Goal: Information Seeking & Learning: Learn about a topic

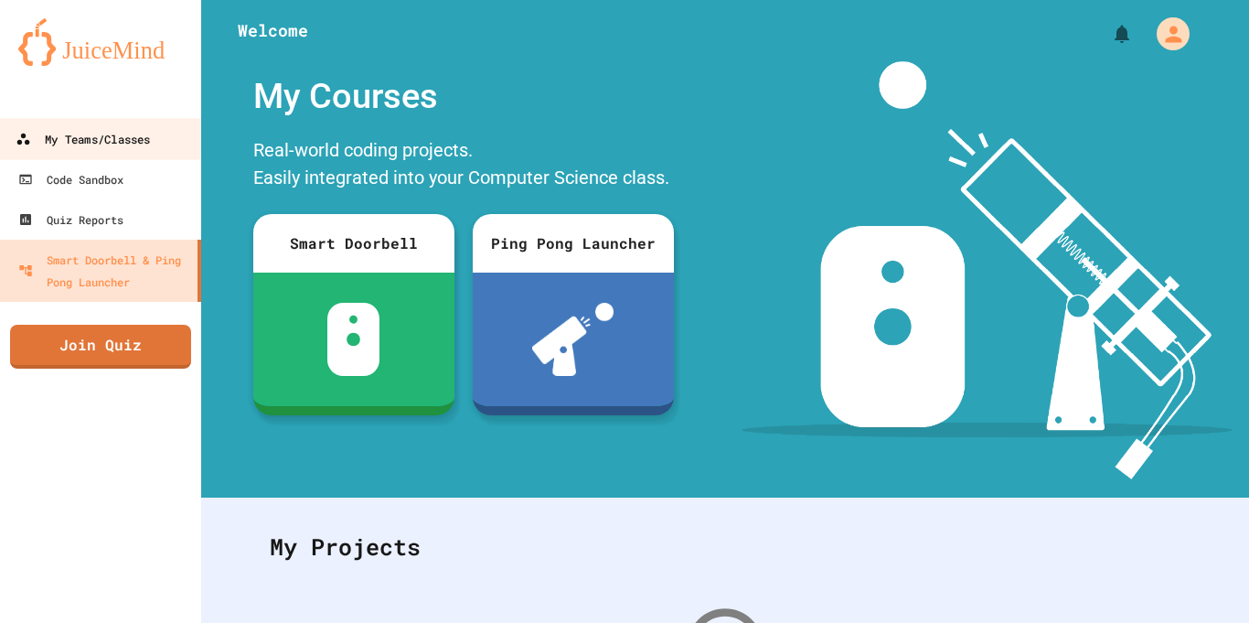
click at [105, 143] on div "My Teams/Classes" at bounding box center [83, 139] width 134 height 23
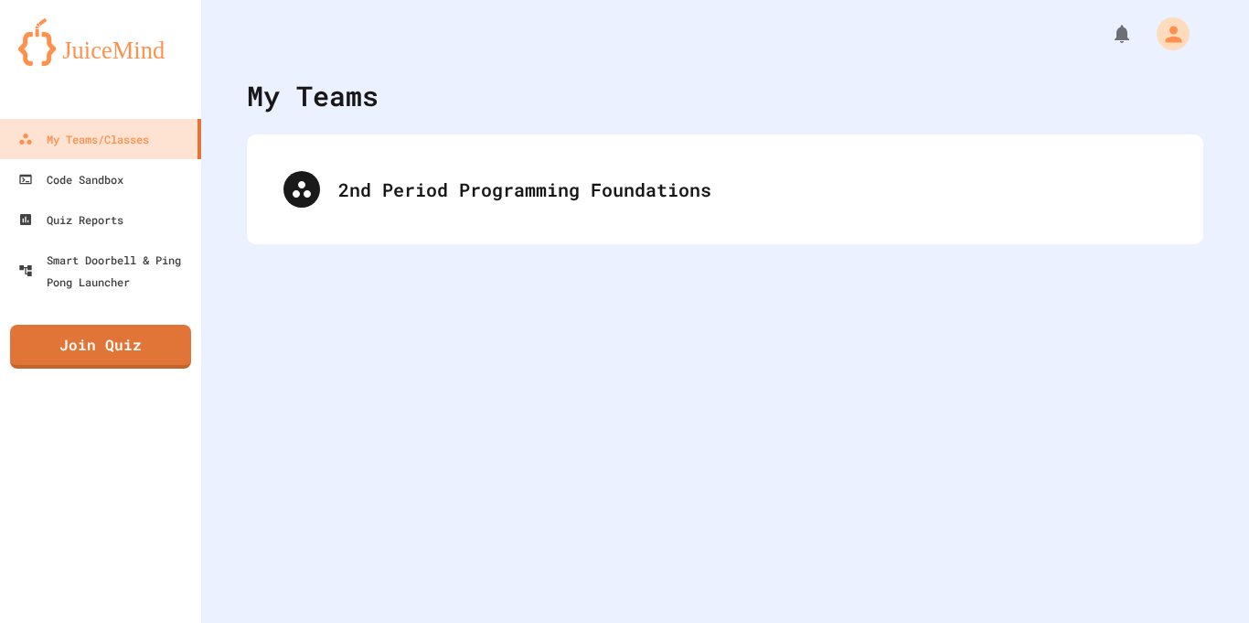
click at [392, 233] on div "2nd Period Programming Foundations" at bounding box center [725, 189] width 956 height 110
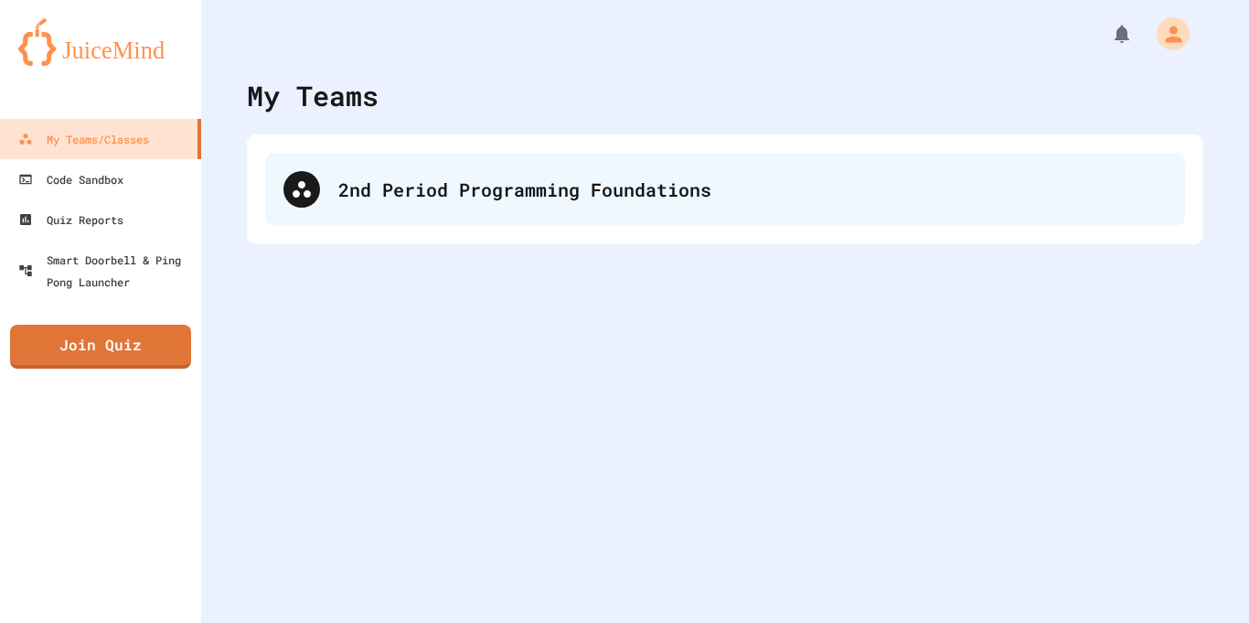
click at [400, 202] on div "2nd Period Programming Foundations" at bounding box center [752, 189] width 828 height 27
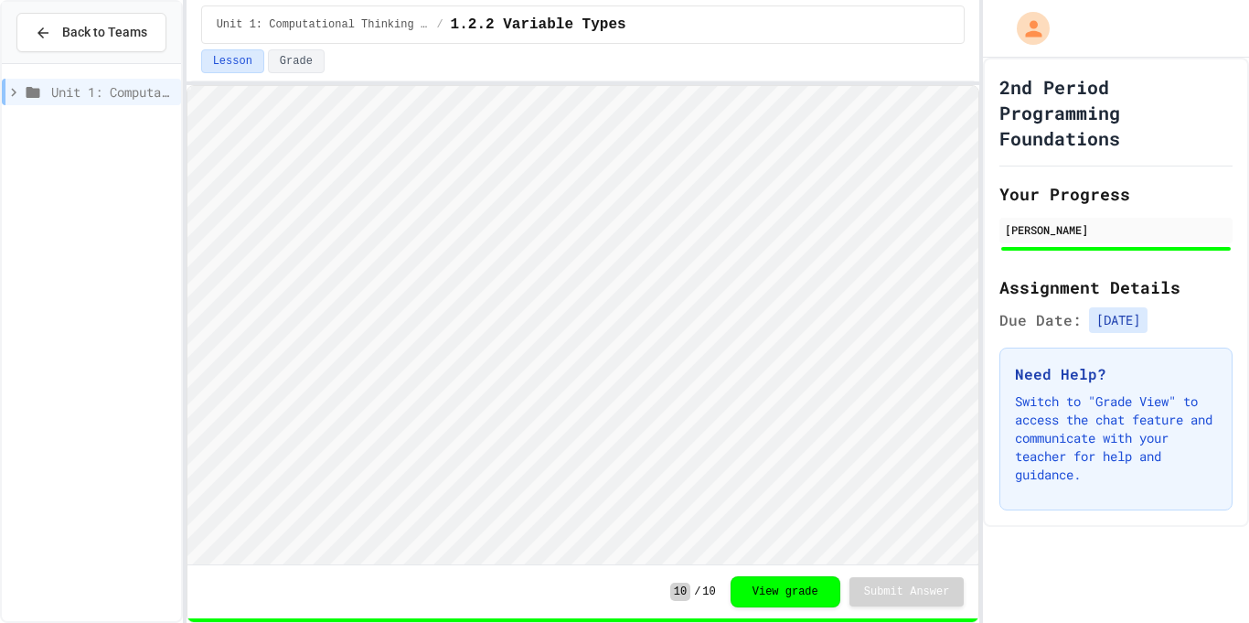
scroll to position [2, 0]
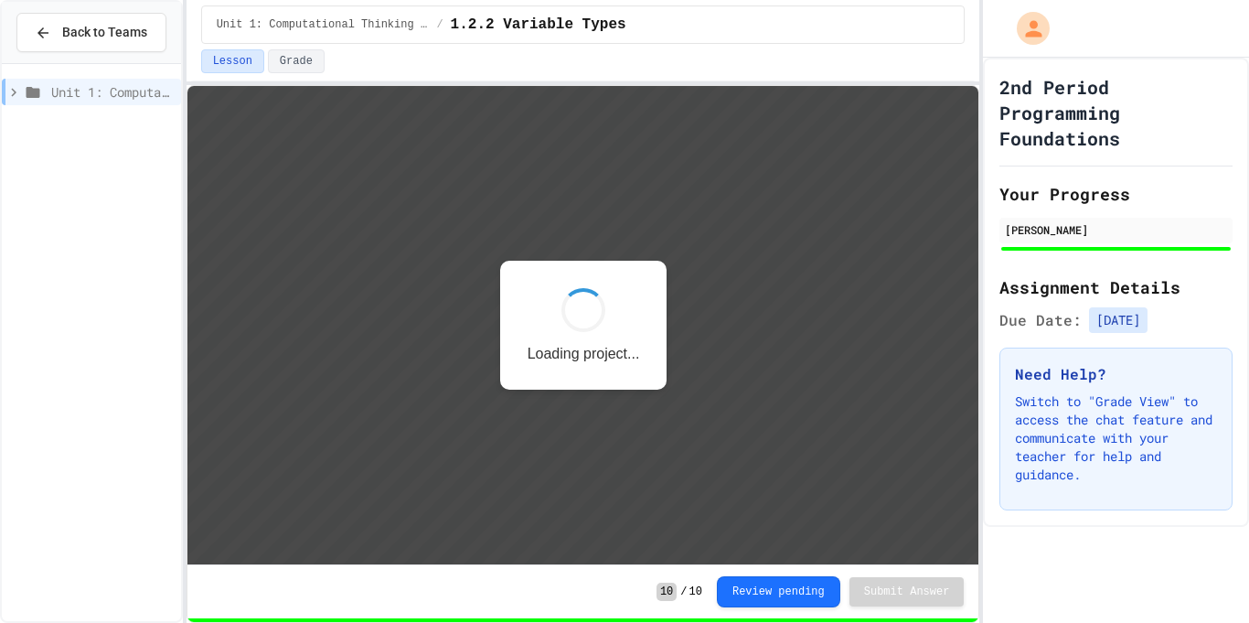
scroll to position [2, 0]
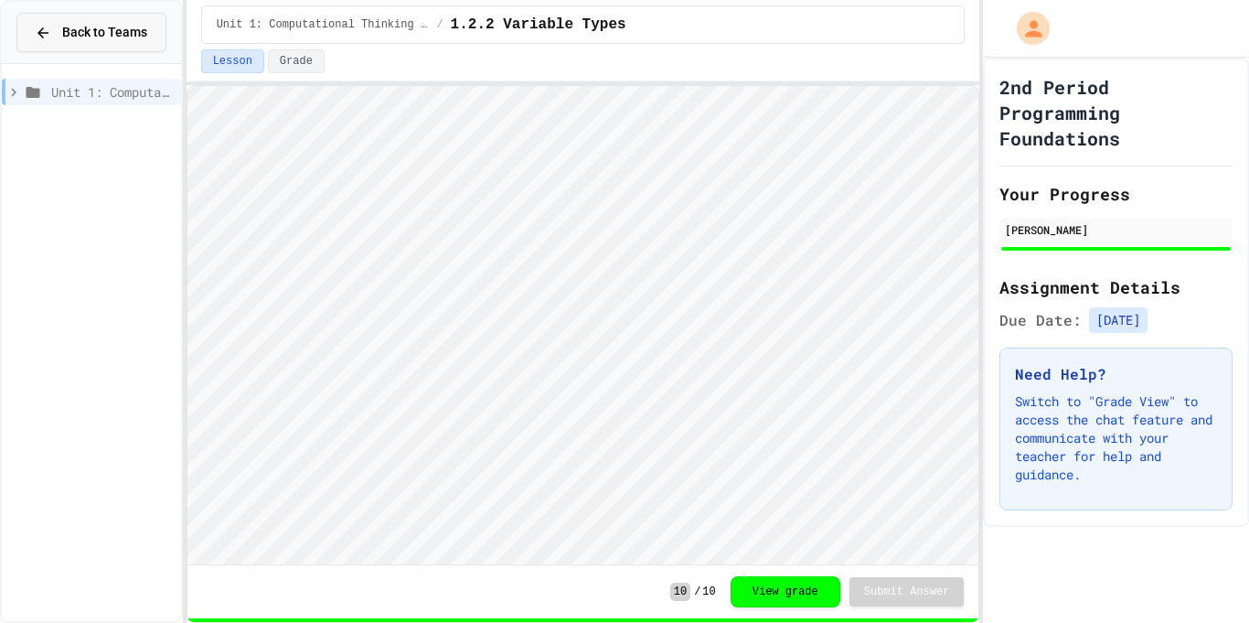
click at [46, 32] on icon at bounding box center [42, 32] width 11 height 11
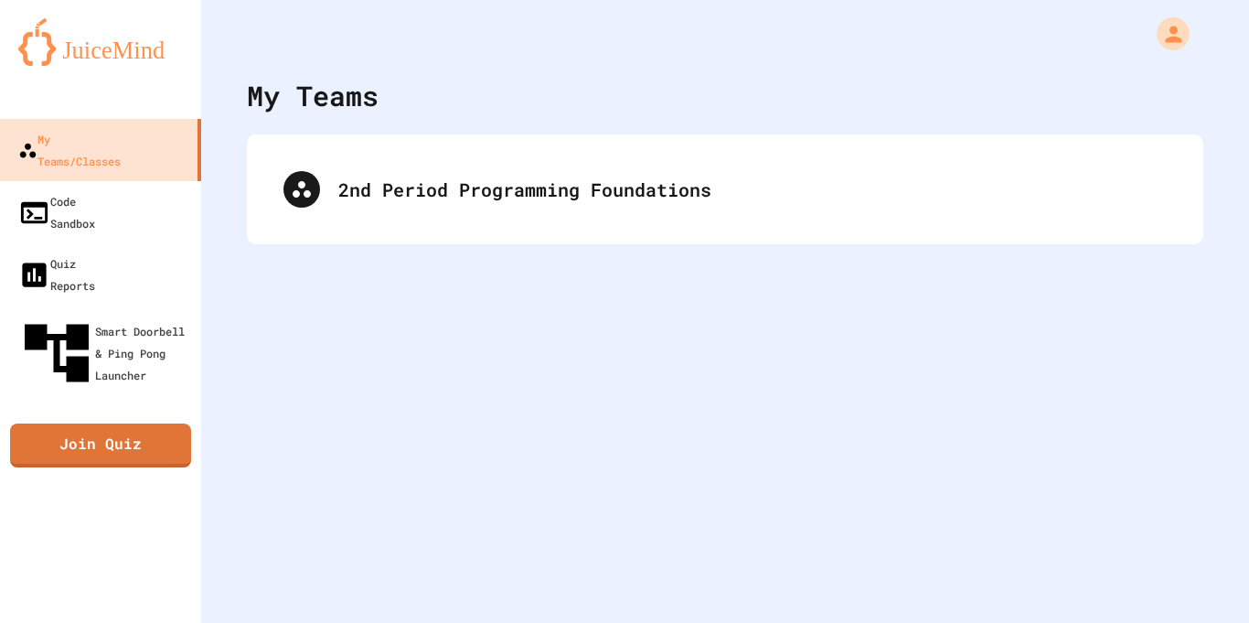
click at [443, 226] on div "2nd Period Programming Foundations" at bounding box center [725, 189] width 956 height 110
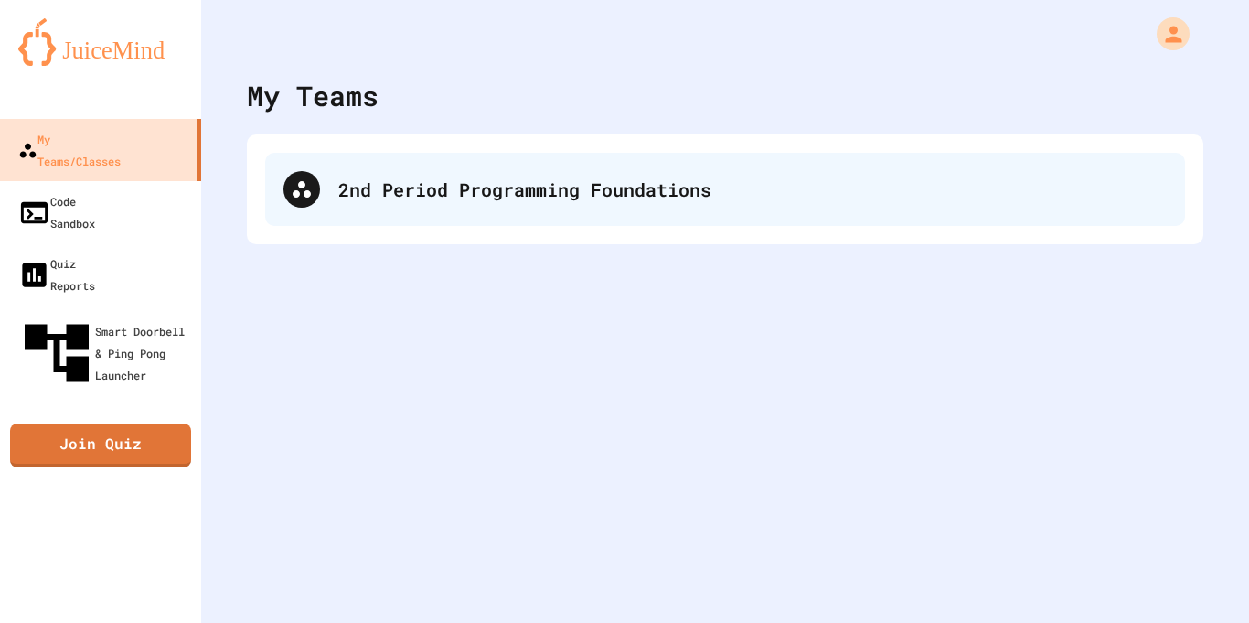
click at [373, 190] on div "2nd Period Programming Foundations" at bounding box center [752, 189] width 828 height 27
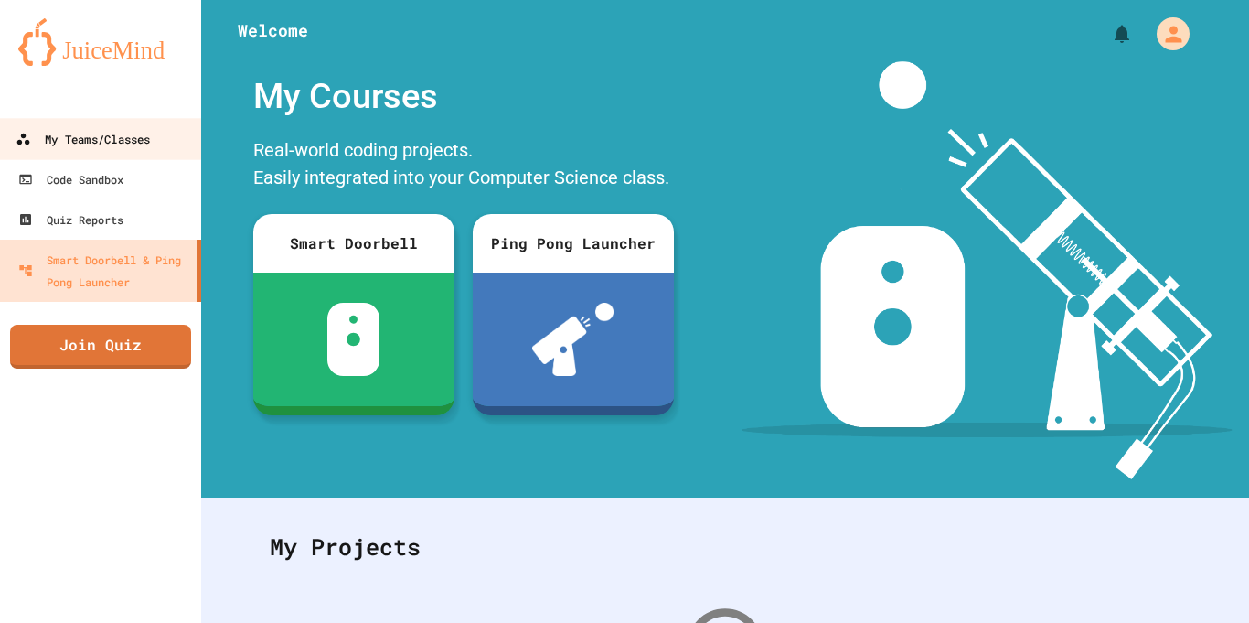
click at [100, 151] on link "My Teams/Classes" at bounding box center [101, 138] width 208 height 41
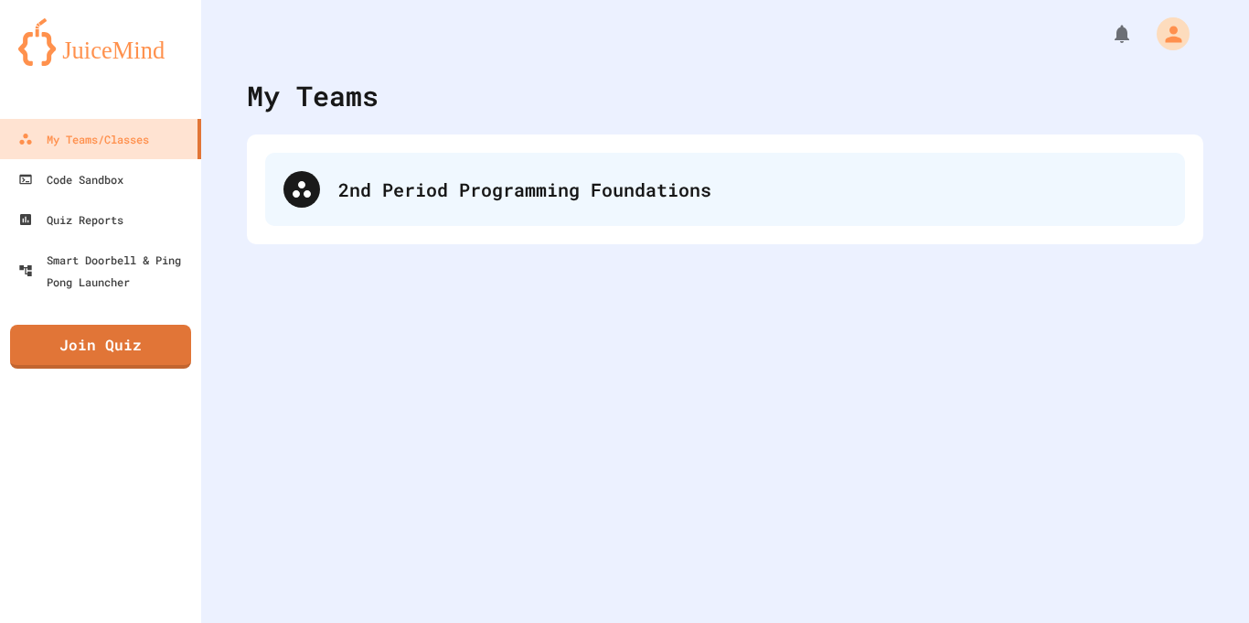
click at [417, 166] on div "2nd Period Programming Foundations" at bounding box center [725, 189] width 920 height 73
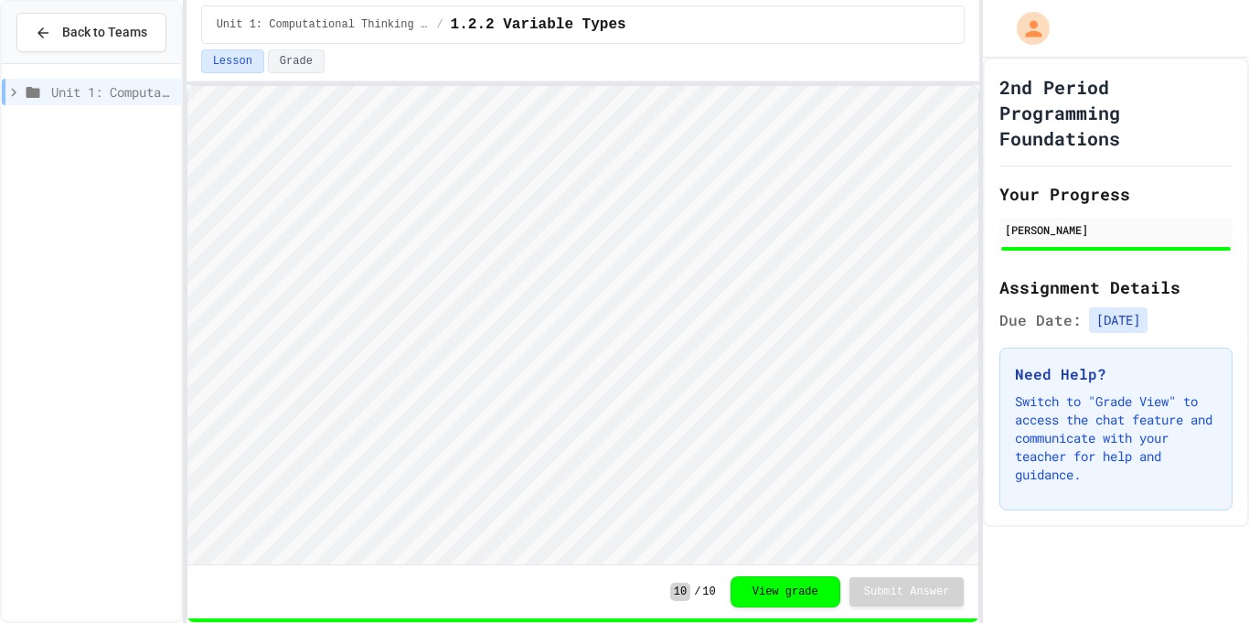
scroll to position [2, 0]
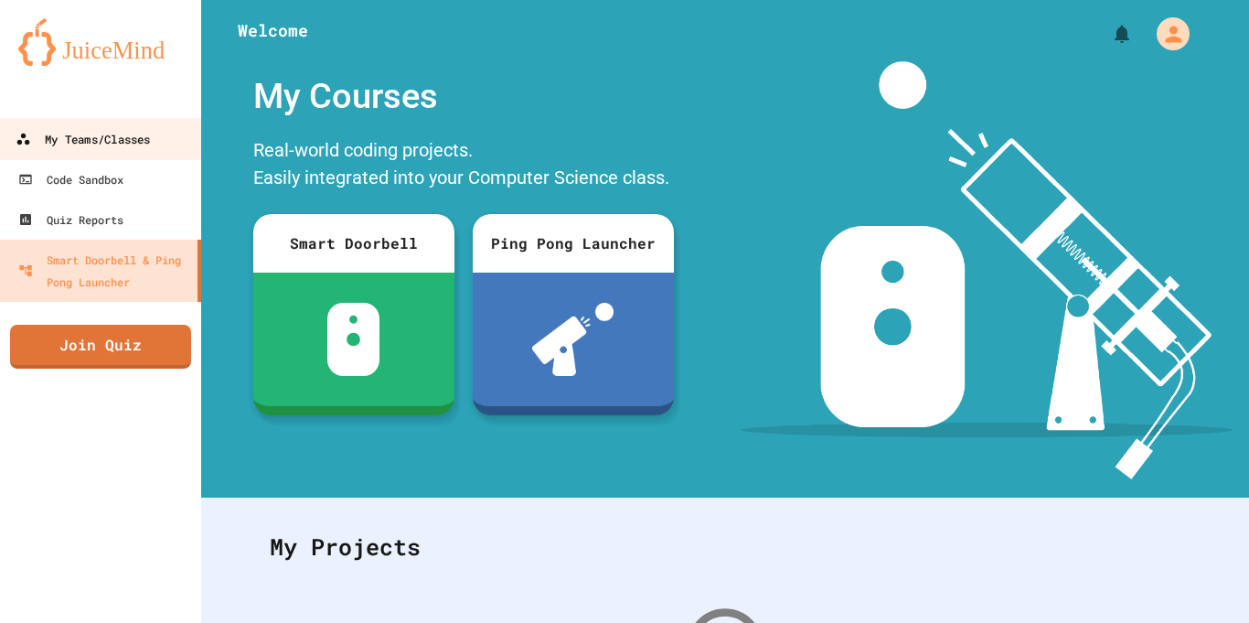
click at [142, 148] on div "My Teams/Classes" at bounding box center [83, 139] width 134 height 23
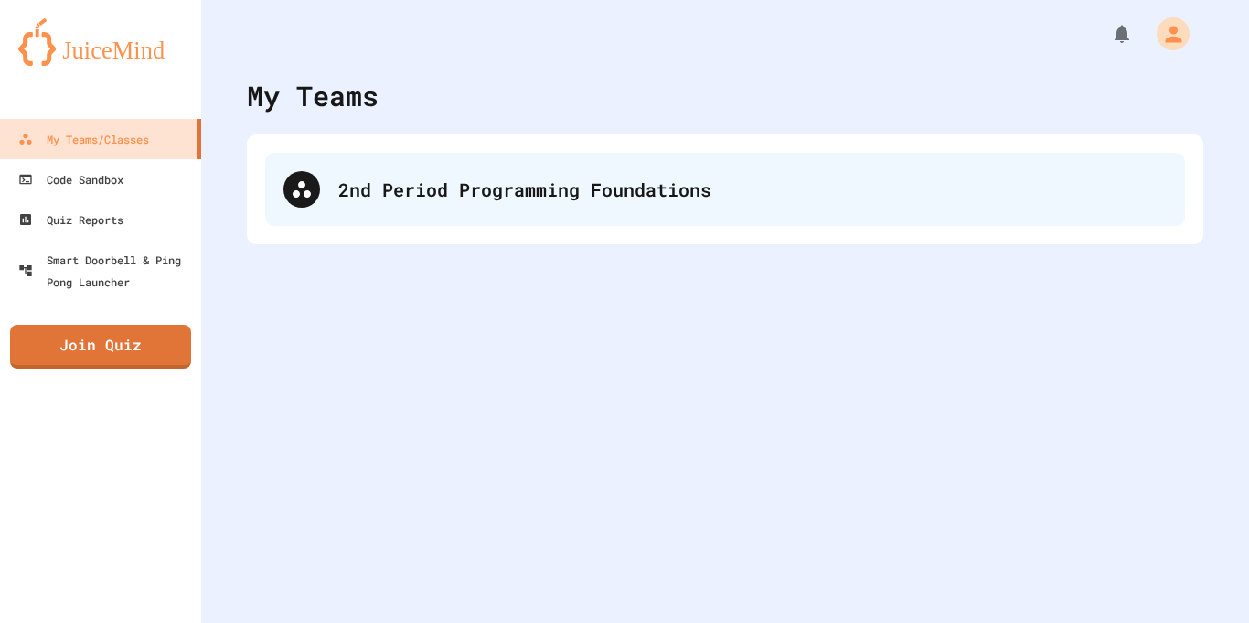
click at [611, 196] on div "2nd Period Programming Foundations" at bounding box center [752, 189] width 828 height 27
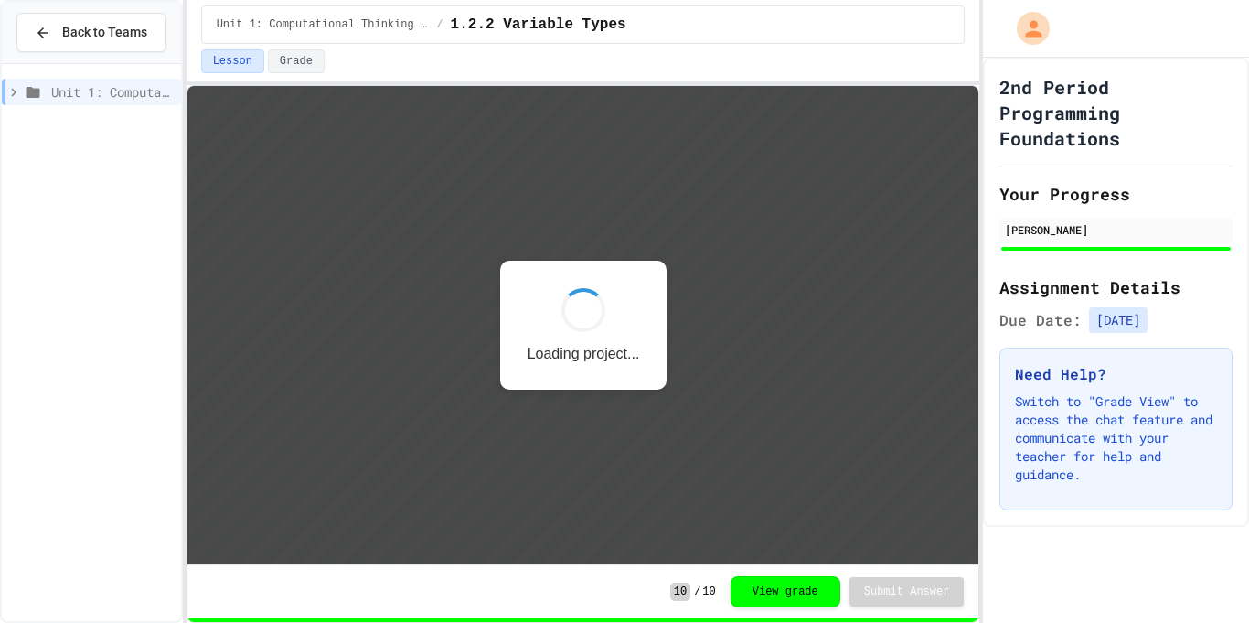
scroll to position [2, 0]
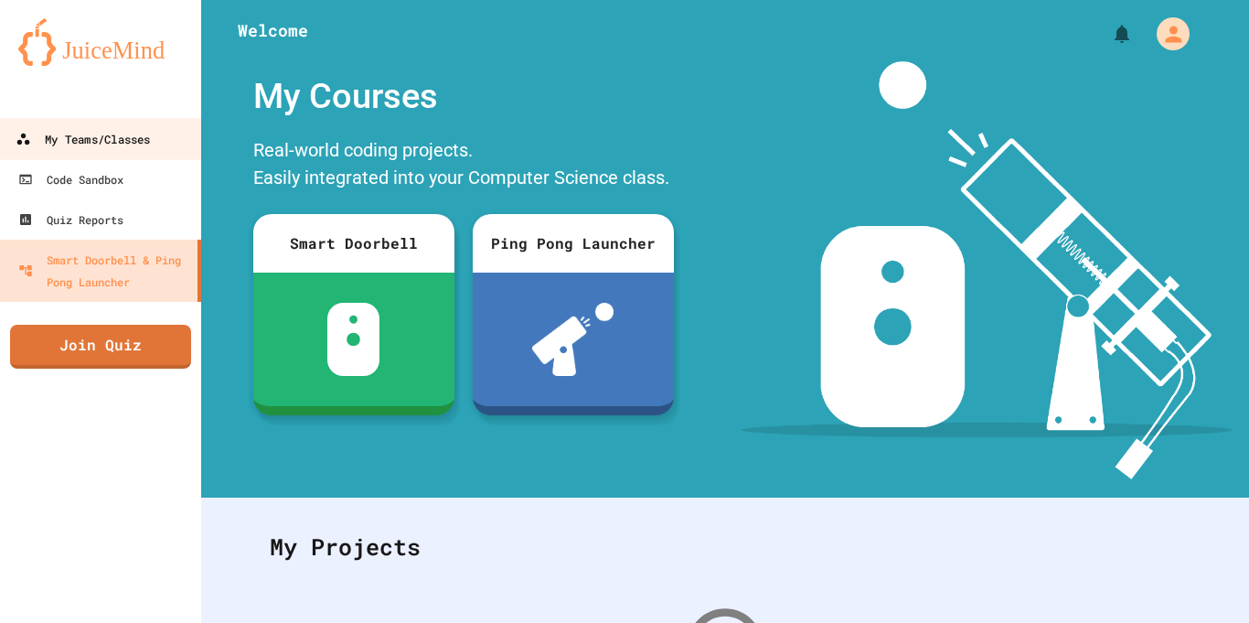
click at [76, 157] on link "My Teams/Classes" at bounding box center [101, 138] width 208 height 41
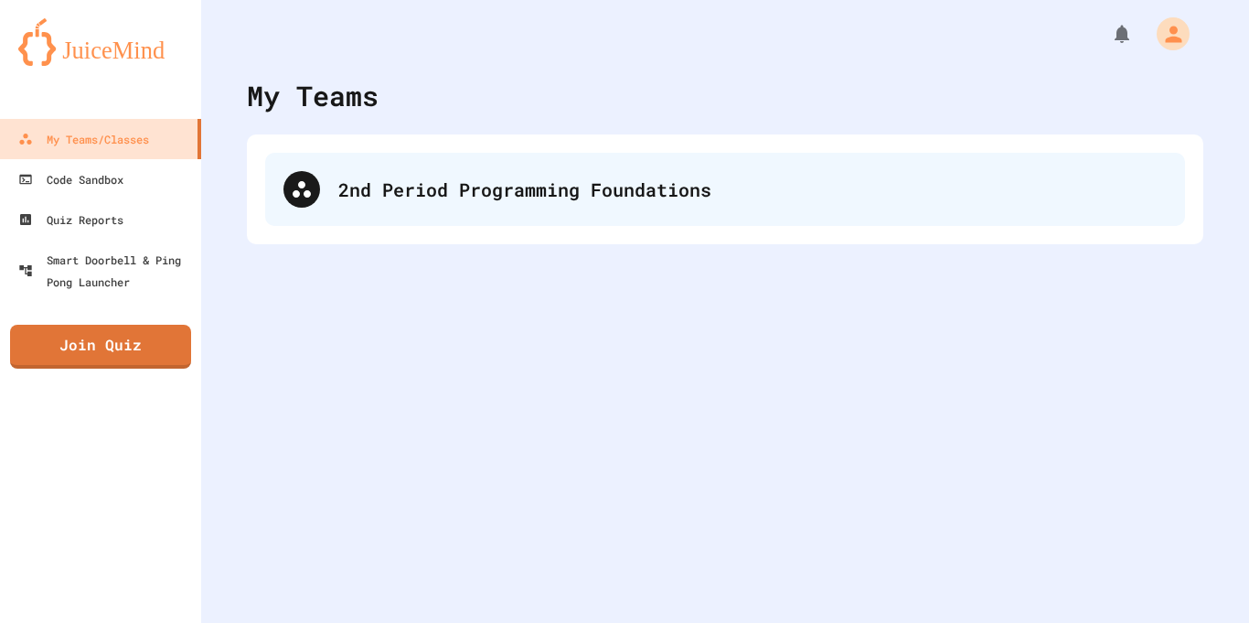
click at [422, 187] on div "2nd Period Programming Foundations" at bounding box center [752, 189] width 828 height 27
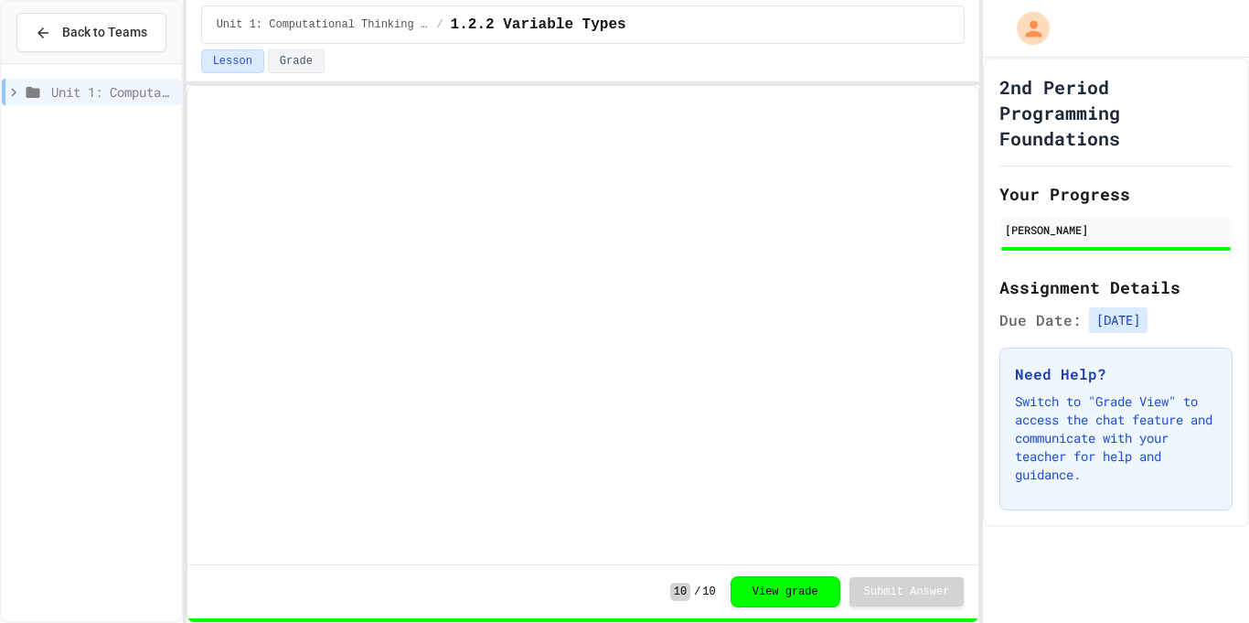
click at [45, 87] on div "Unit 1: Computational Thinking and Problem Solving" at bounding box center [91, 92] width 179 height 27
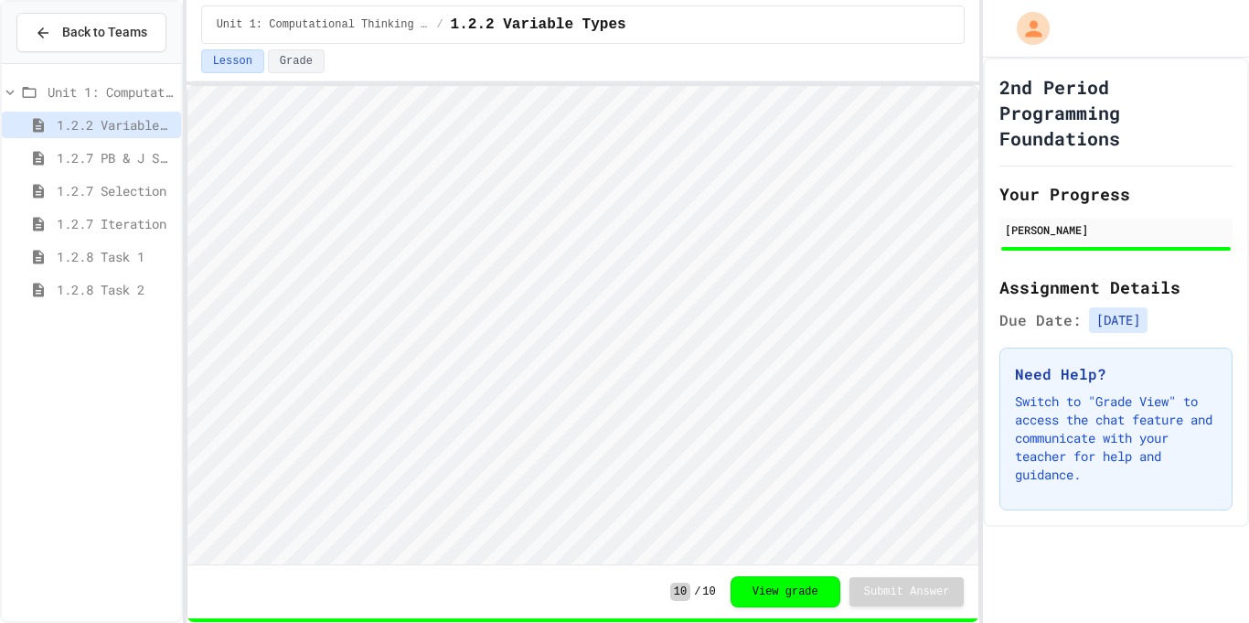
click at [79, 291] on span "1.2.8 Task 2" at bounding box center [115, 289] width 117 height 19
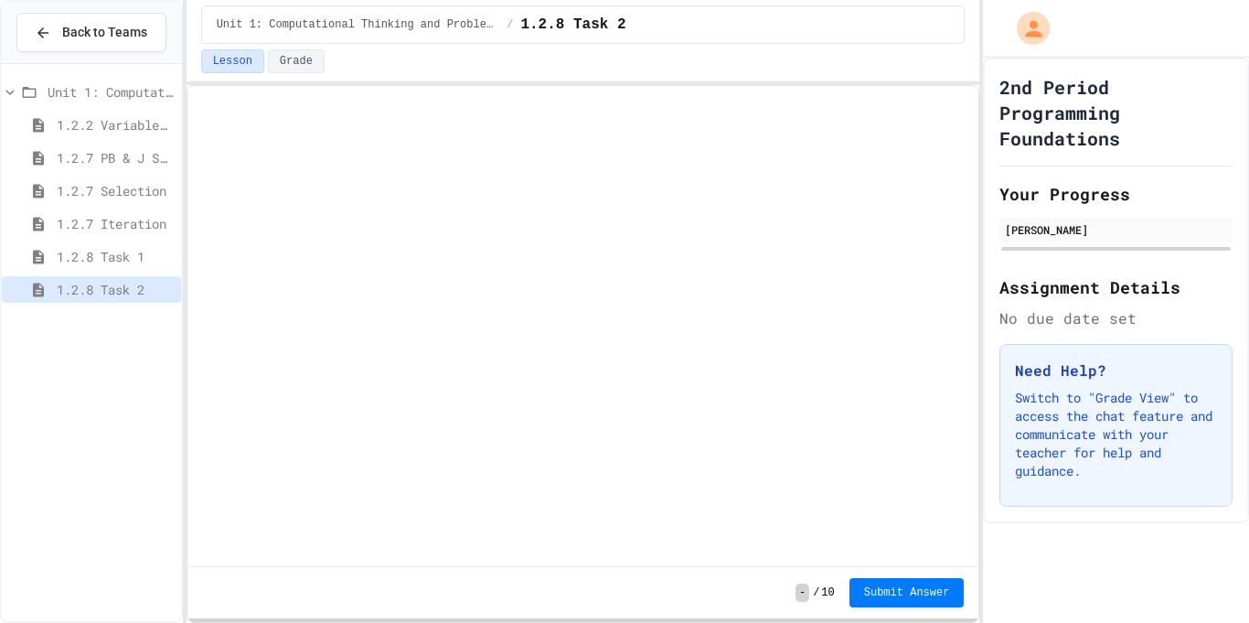
click at [94, 262] on span "1.2.8 Task 1" at bounding box center [115, 256] width 117 height 19
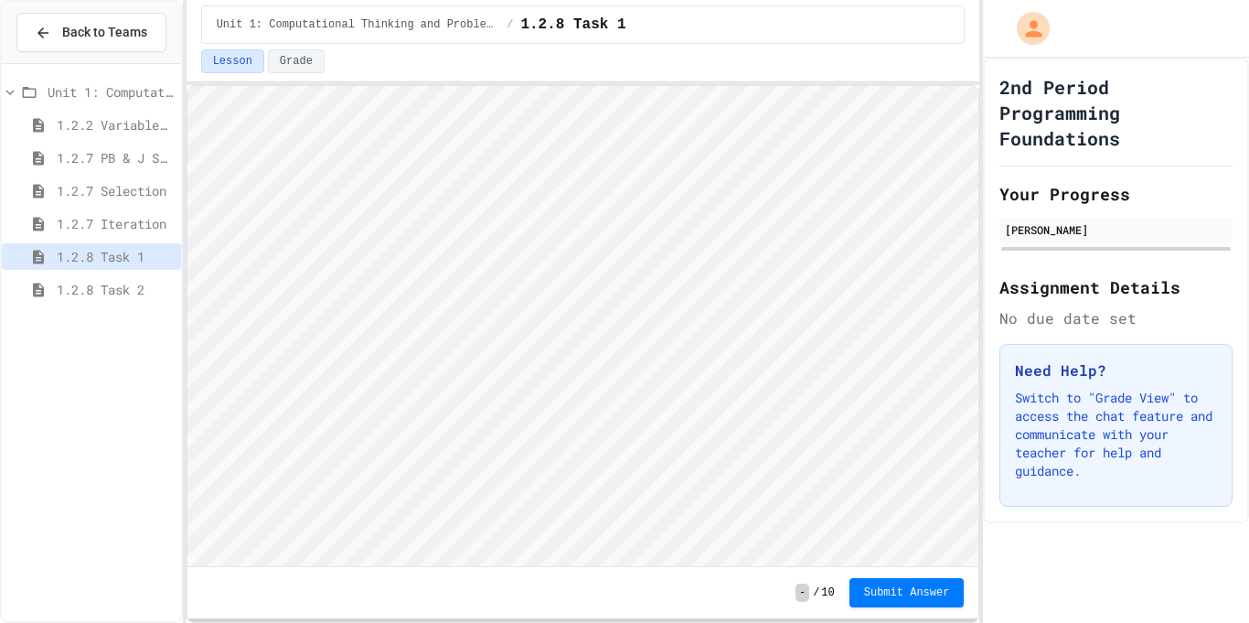
click at [98, 305] on div "1.2.8 Task 2" at bounding box center [91, 292] width 179 height 33
click at [86, 287] on span "1.2.8 Task 2" at bounding box center [115, 289] width 117 height 19
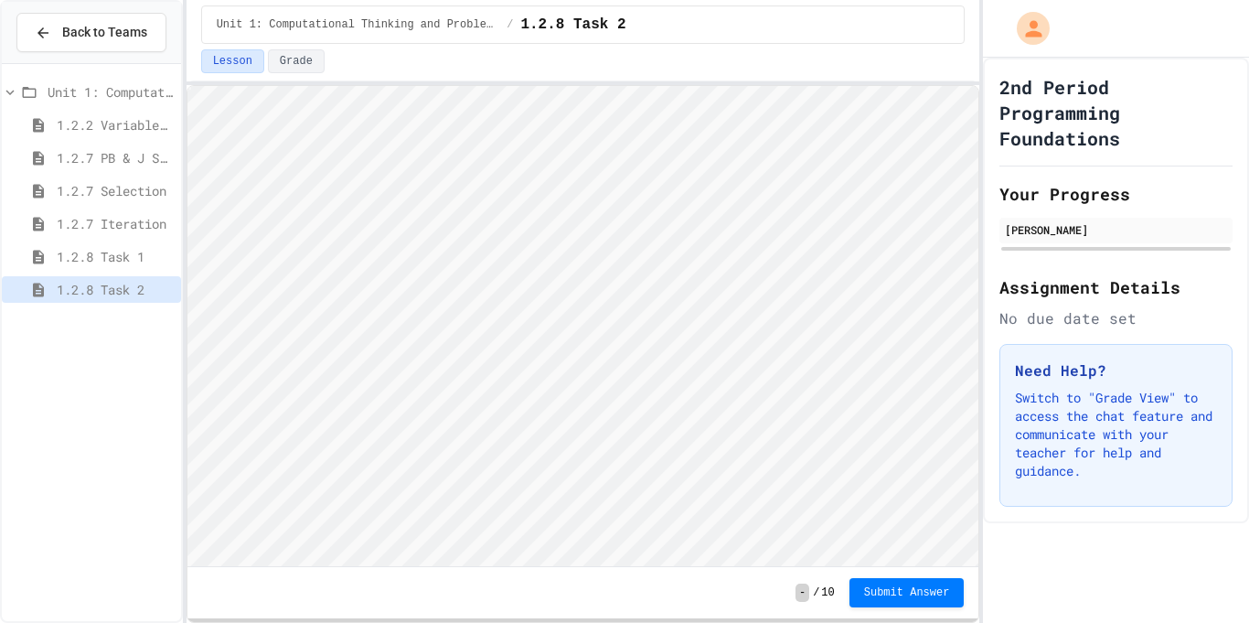
click at [74, 261] on span "1.2.8 Task 1" at bounding box center [115, 256] width 117 height 19
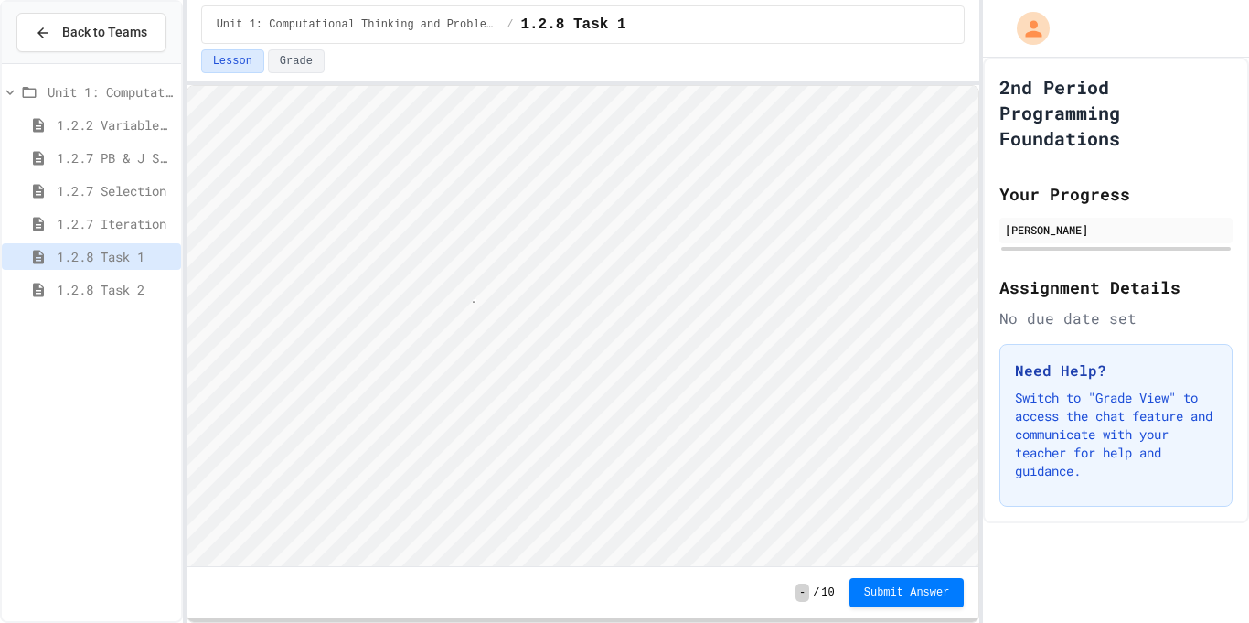
scroll to position [2, 11]
type textarea "**"
type textarea "**********"
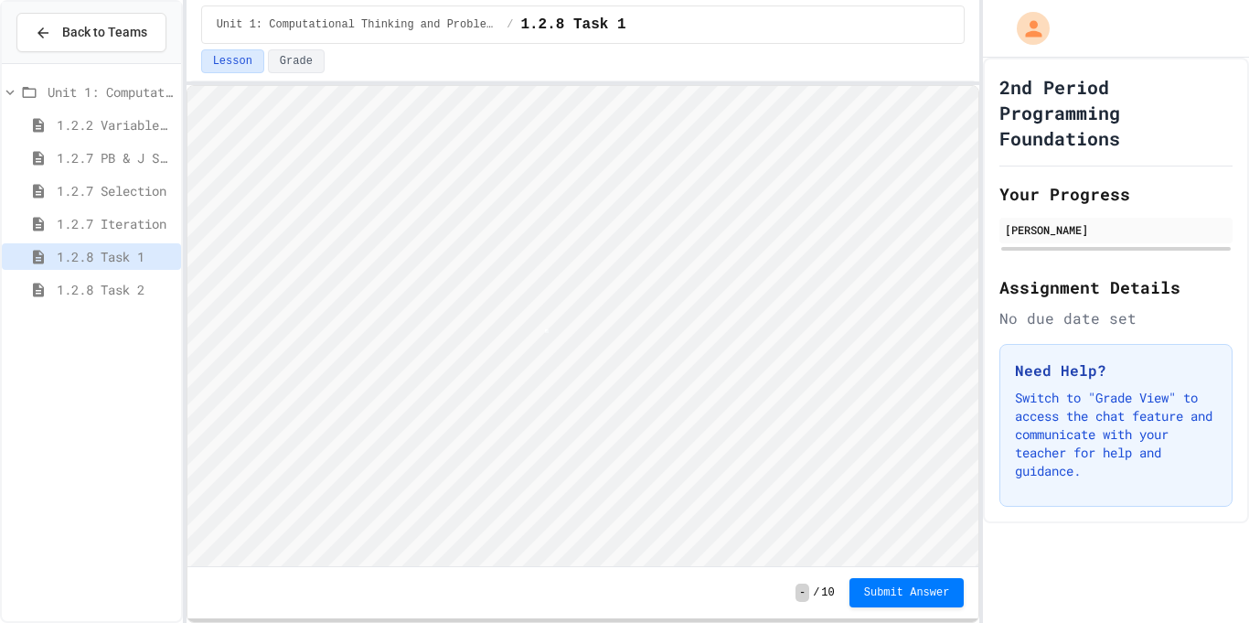
type textarea "*"
type textarea "**"
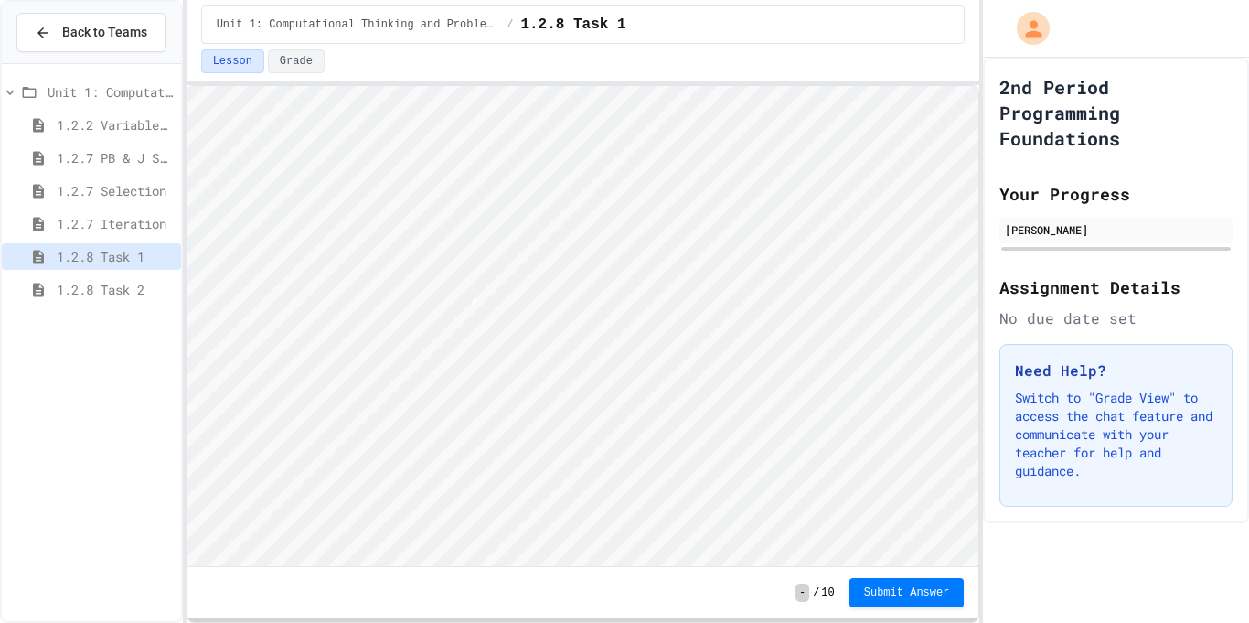
scroll to position [2, 5]
type textarea "*"
type textarea "****"
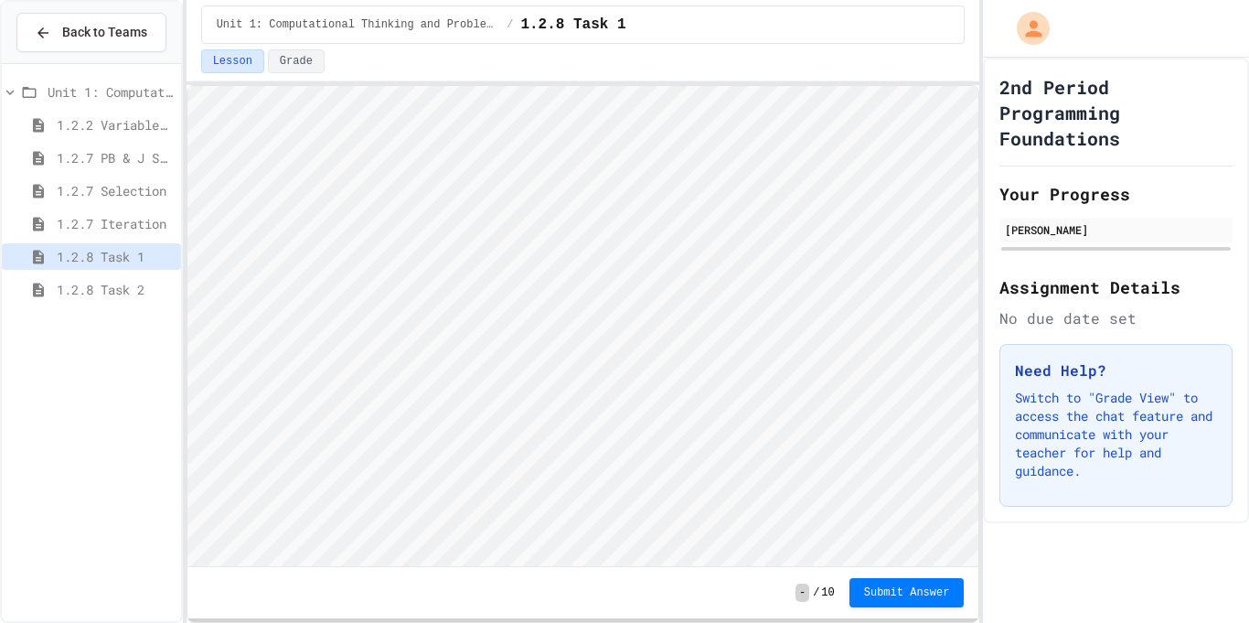
click at [871, 586] on span "Submit Answer" at bounding box center [907, 592] width 86 height 15
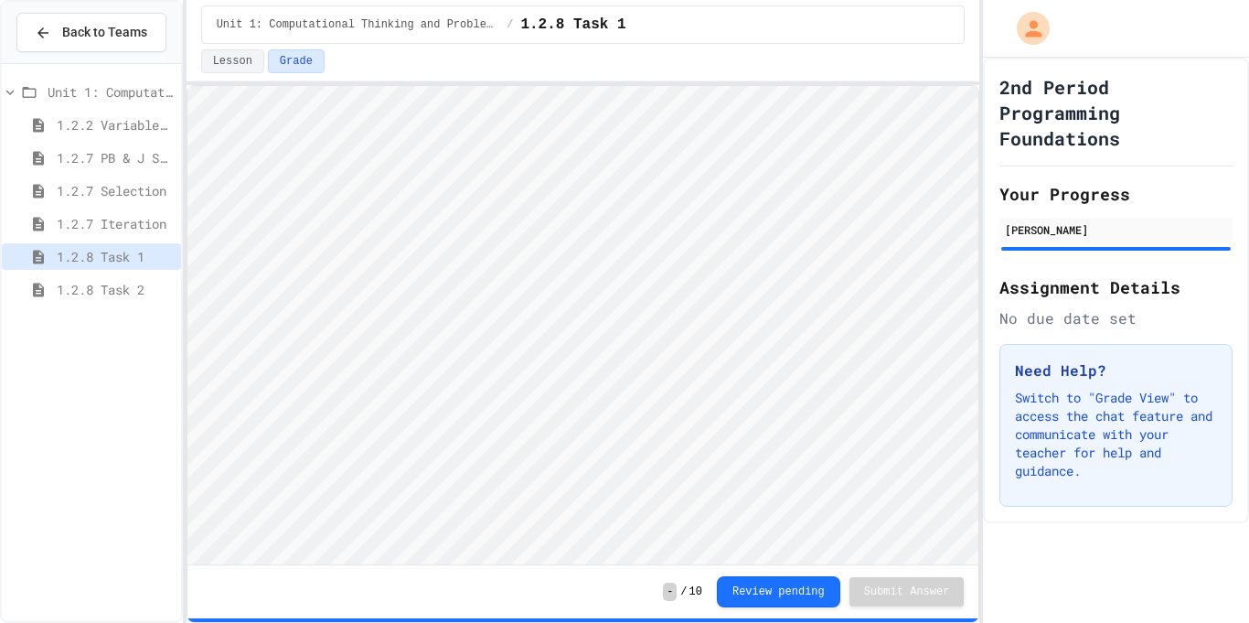
click at [128, 299] on div "1.2.8 Task 2" at bounding box center [91, 289] width 179 height 27
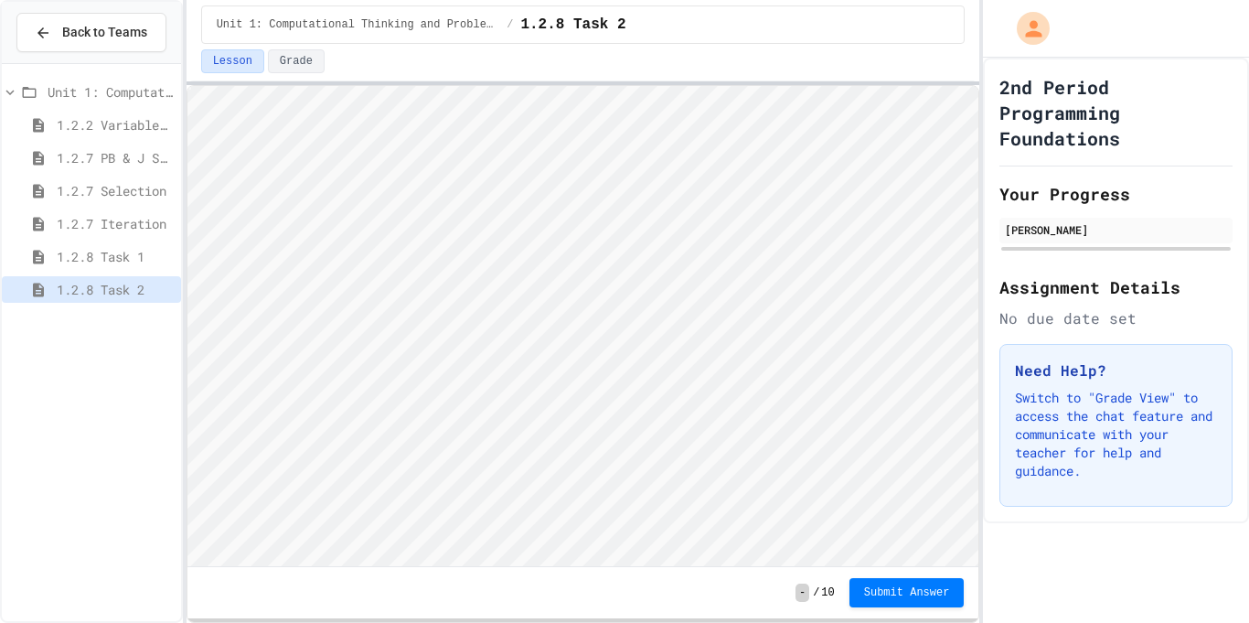
scroll to position [2, 0]
type textarea "*****"
type textarea "******"
type textarea "*****"
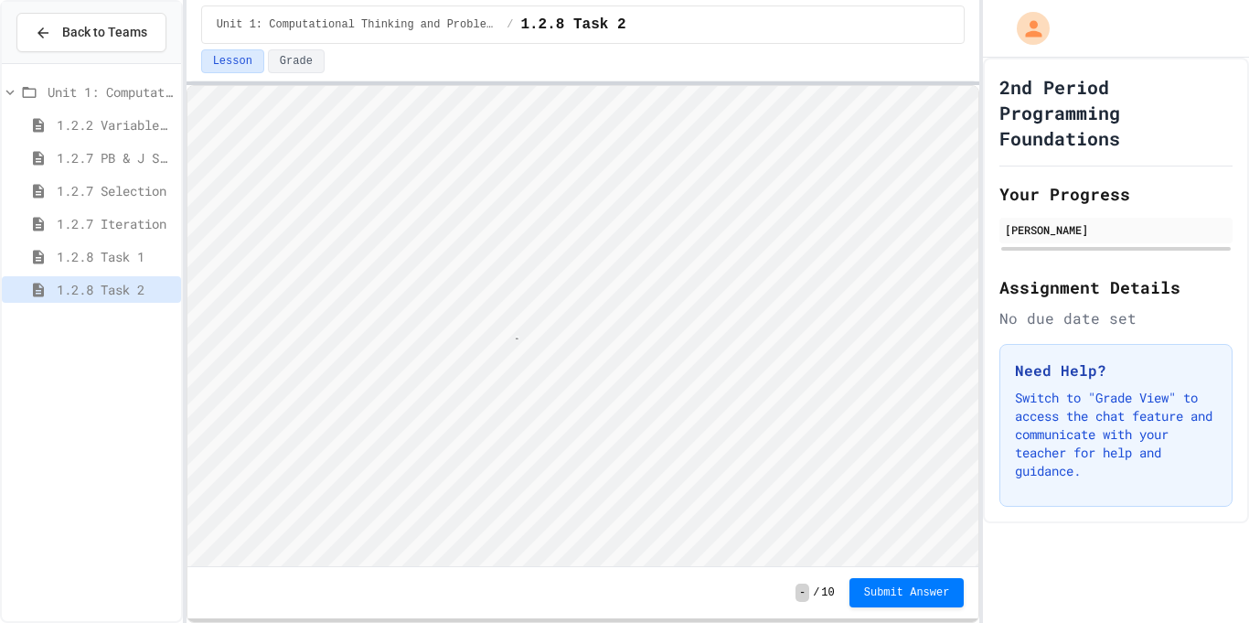
scroll to position [2, 75]
type textarea "**********"
click at [922, 588] on span "Submit Answer" at bounding box center [907, 590] width 86 height 15
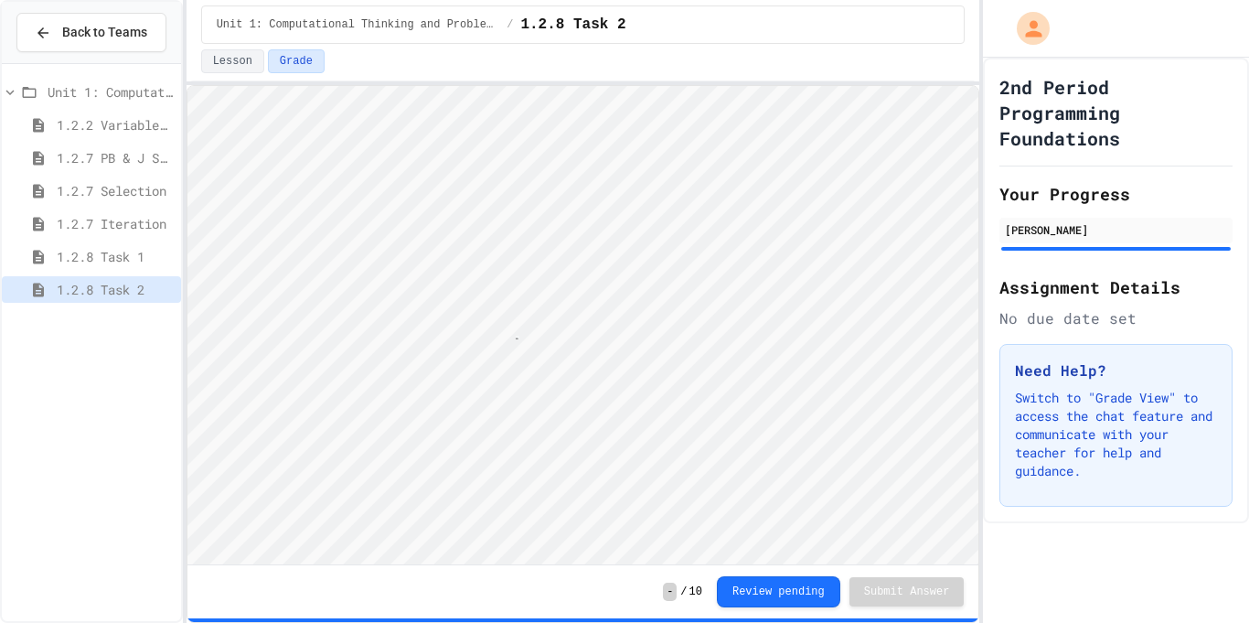
click at [122, 248] on span "1.2.8 Task 1" at bounding box center [115, 256] width 117 height 19
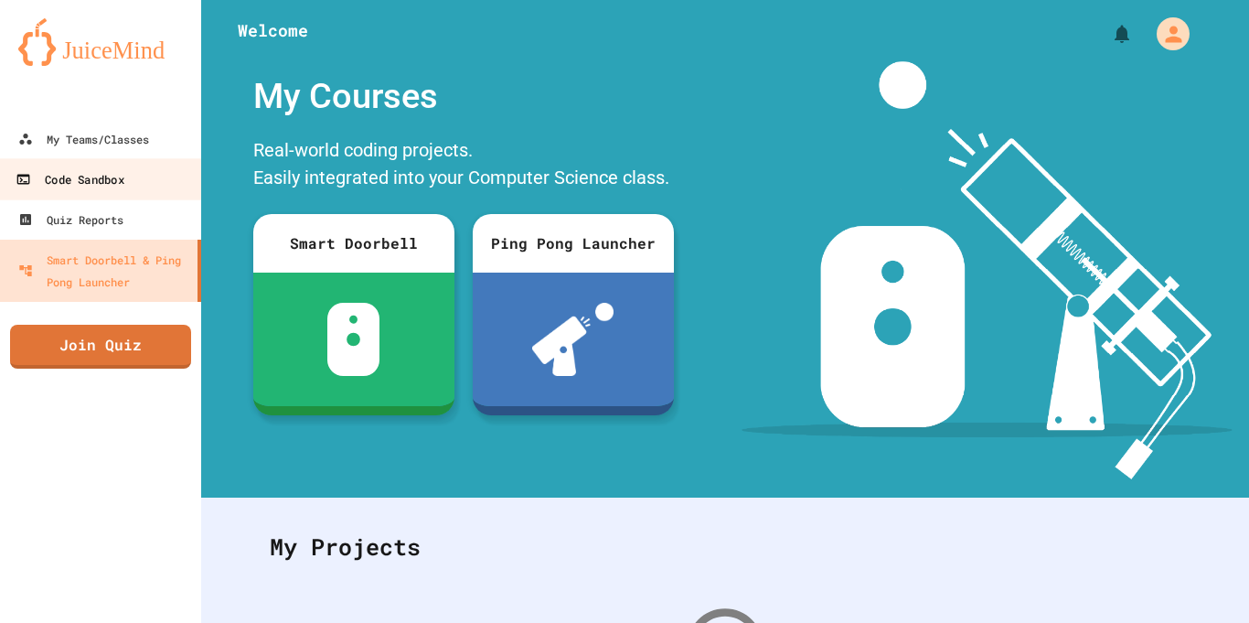
click at [135, 158] on link "Code Sandbox" at bounding box center [101, 178] width 208 height 41
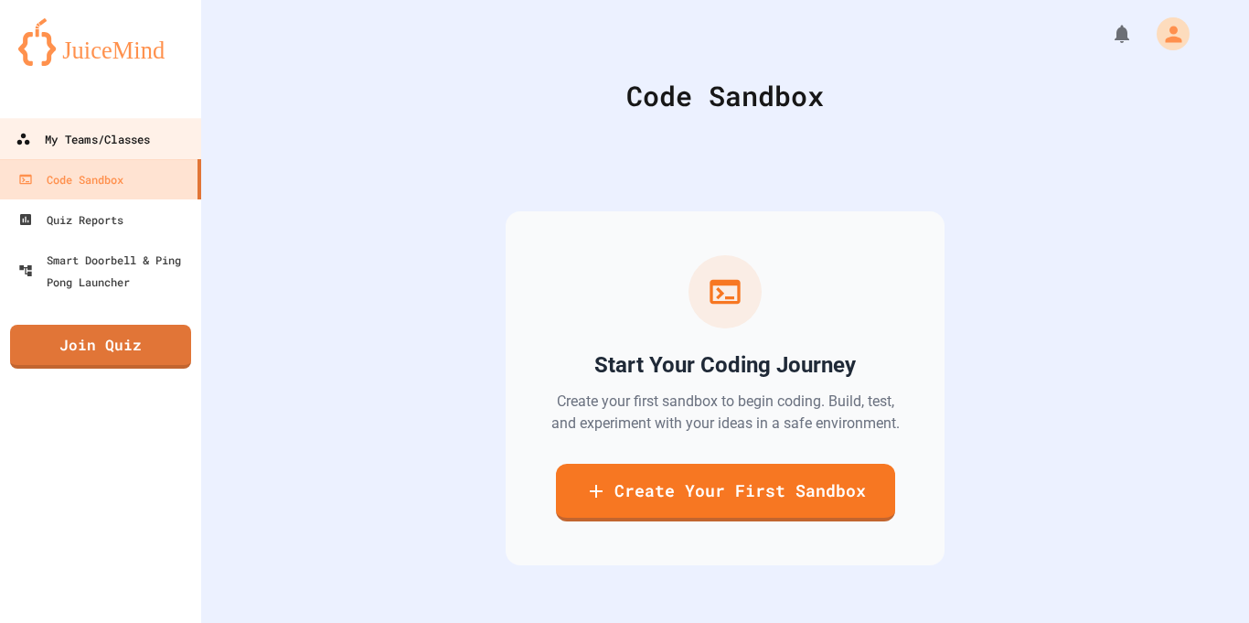
click at [137, 152] on link "My Teams/Classes" at bounding box center [101, 138] width 208 height 41
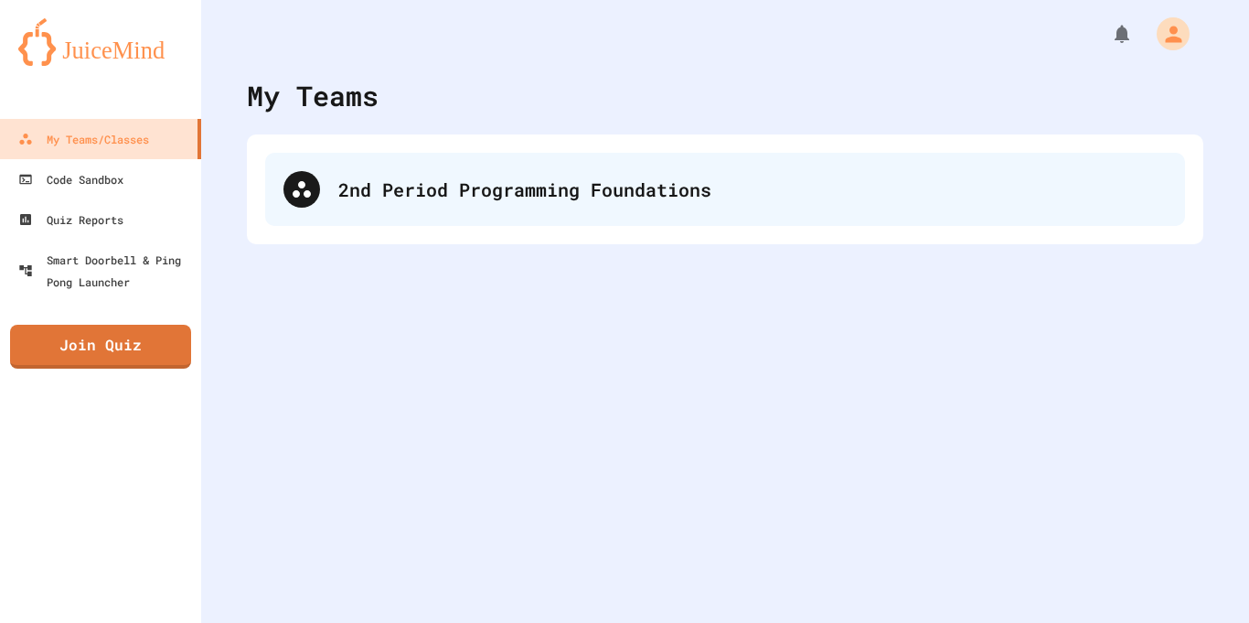
click at [455, 167] on div "2nd Period Programming Foundations" at bounding box center [725, 189] width 920 height 73
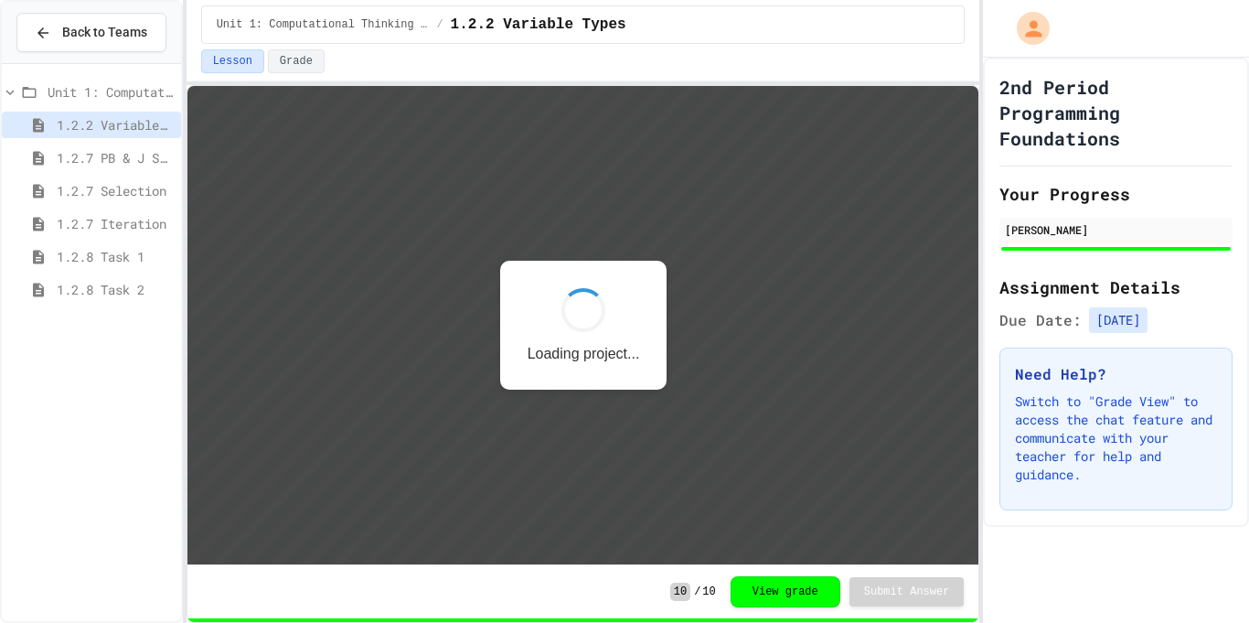
scroll to position [2, 0]
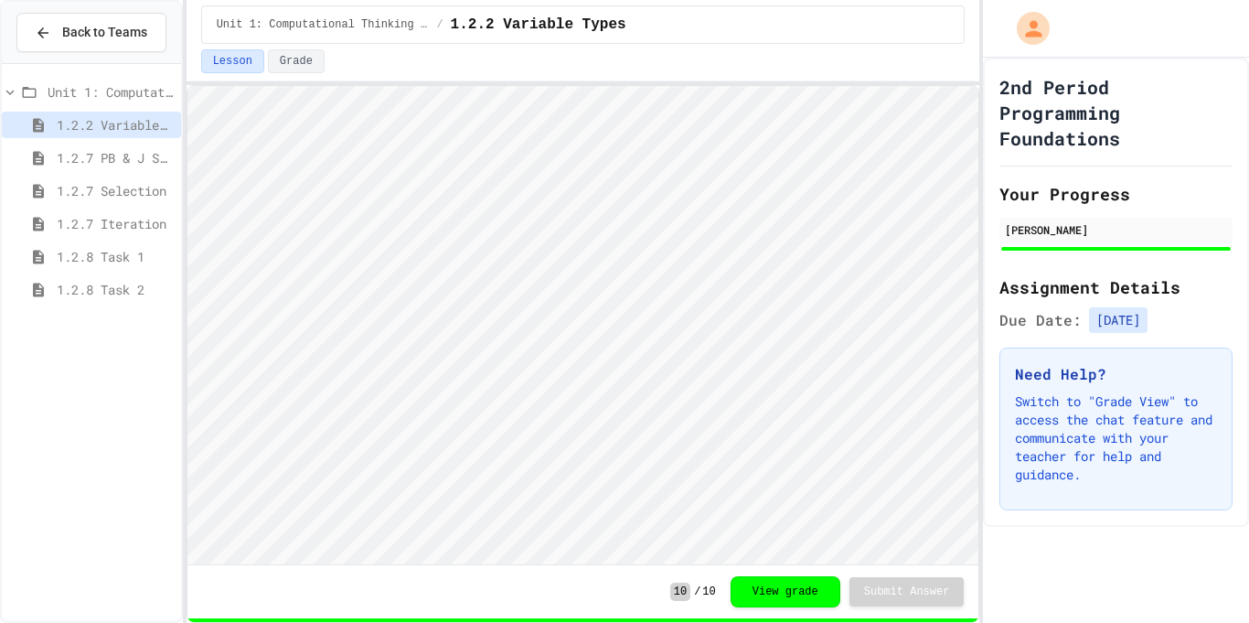
click at [86, 286] on span "1.2.8 Task 2" at bounding box center [115, 289] width 117 height 19
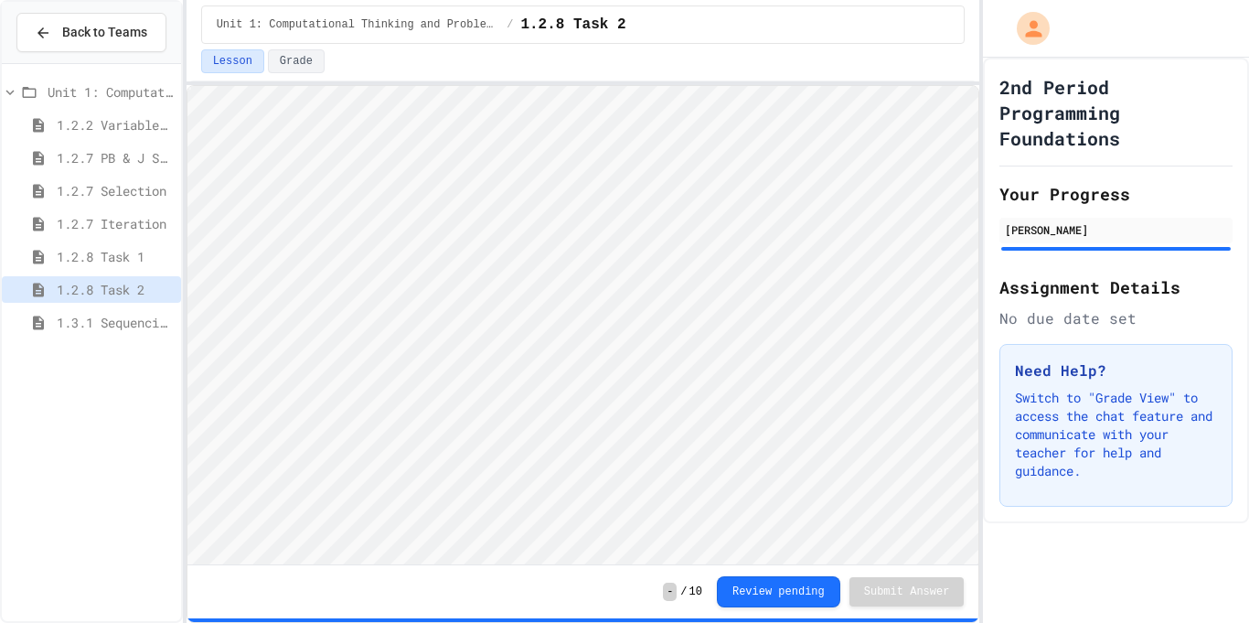
scroll to position [2, 0]
click at [128, 318] on span "1.3.1 Sequencing Patterns/Trends" at bounding box center [115, 322] width 117 height 19
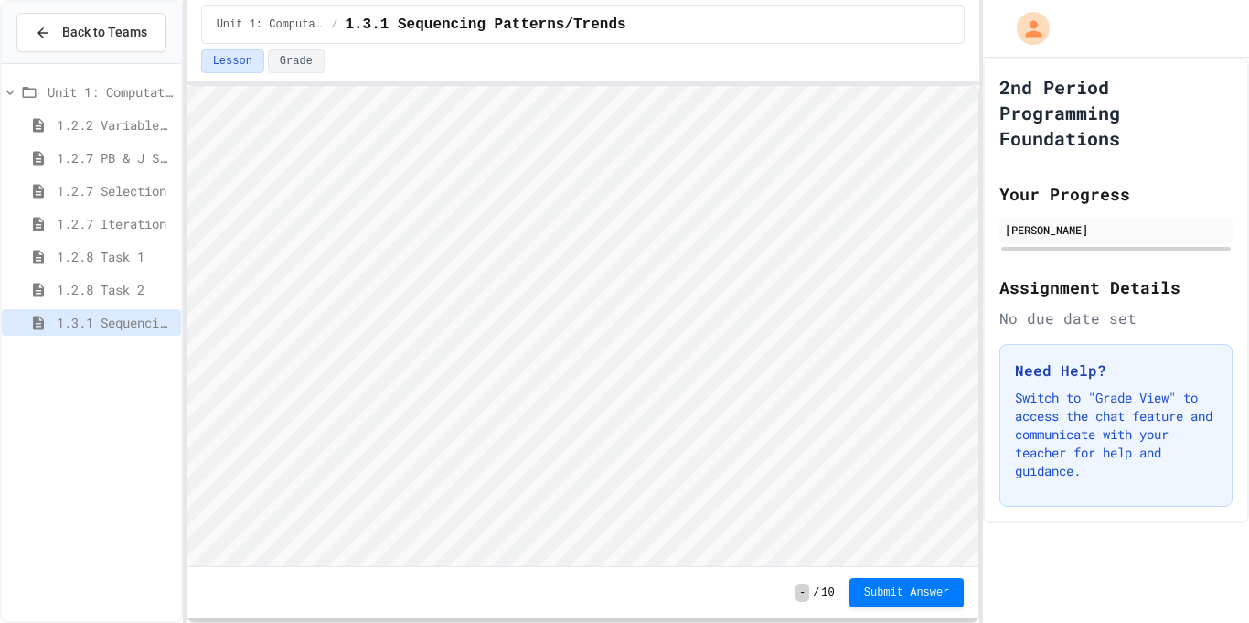
scroll to position [2, 0]
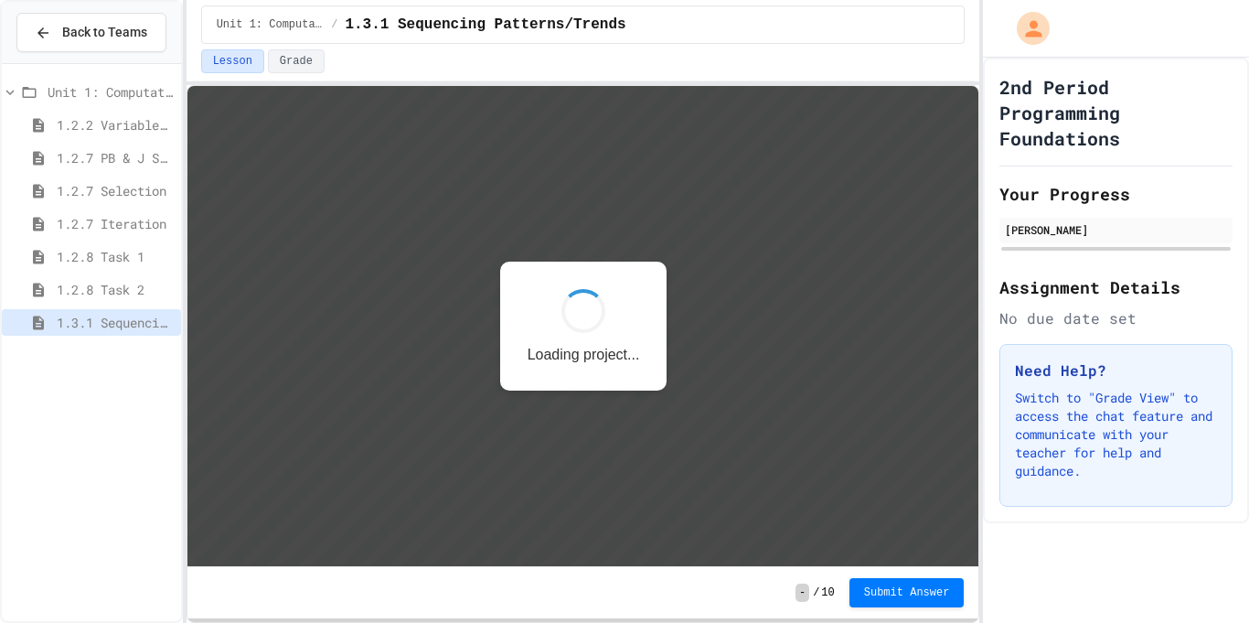
scroll to position [2, 0]
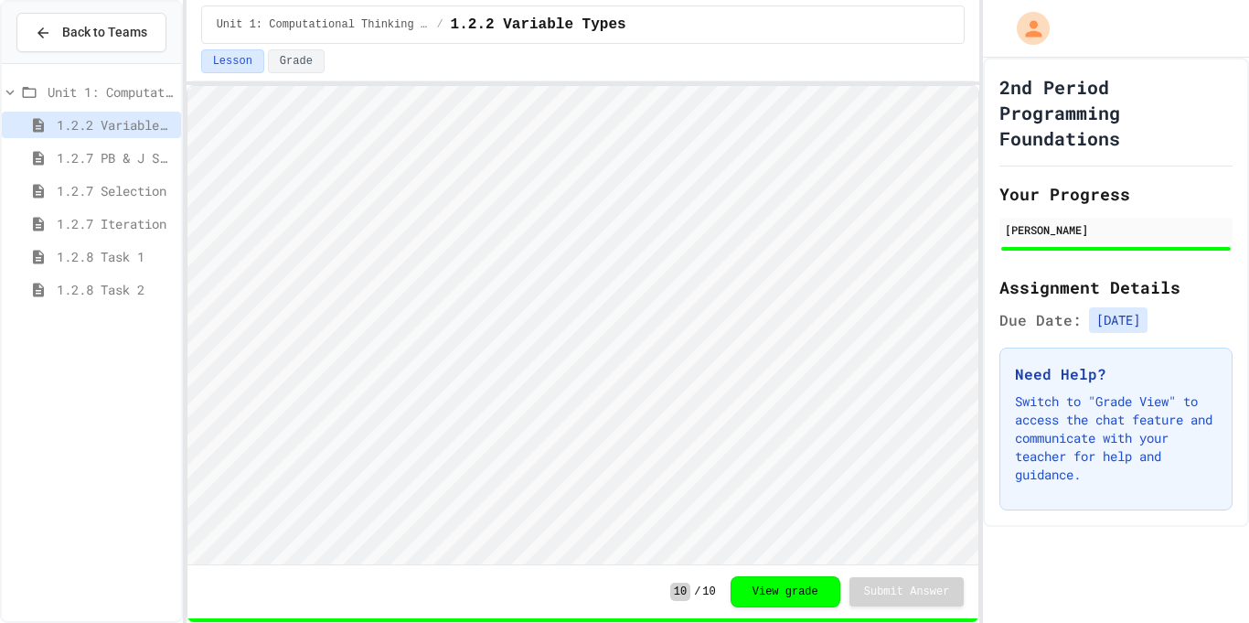
click at [112, 284] on span "1.2.8 Task 2" at bounding box center [115, 289] width 117 height 19
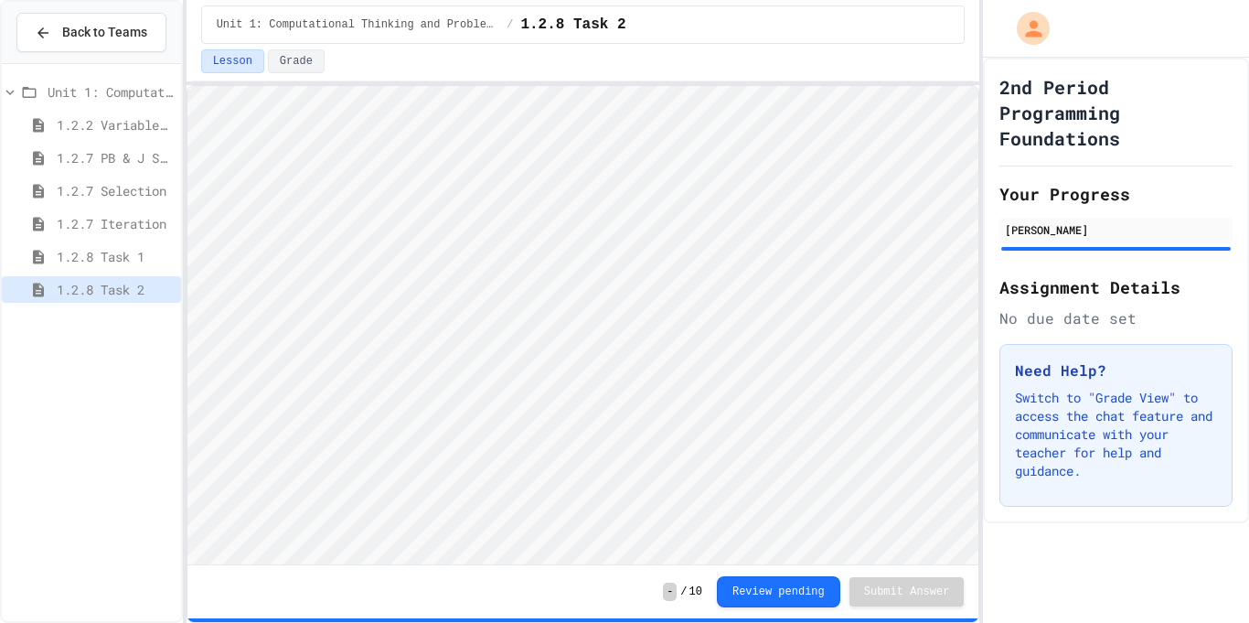
click at [87, 97] on span "Unit 1: Computational Thinking and Problem Solving" at bounding box center [111, 91] width 126 height 19
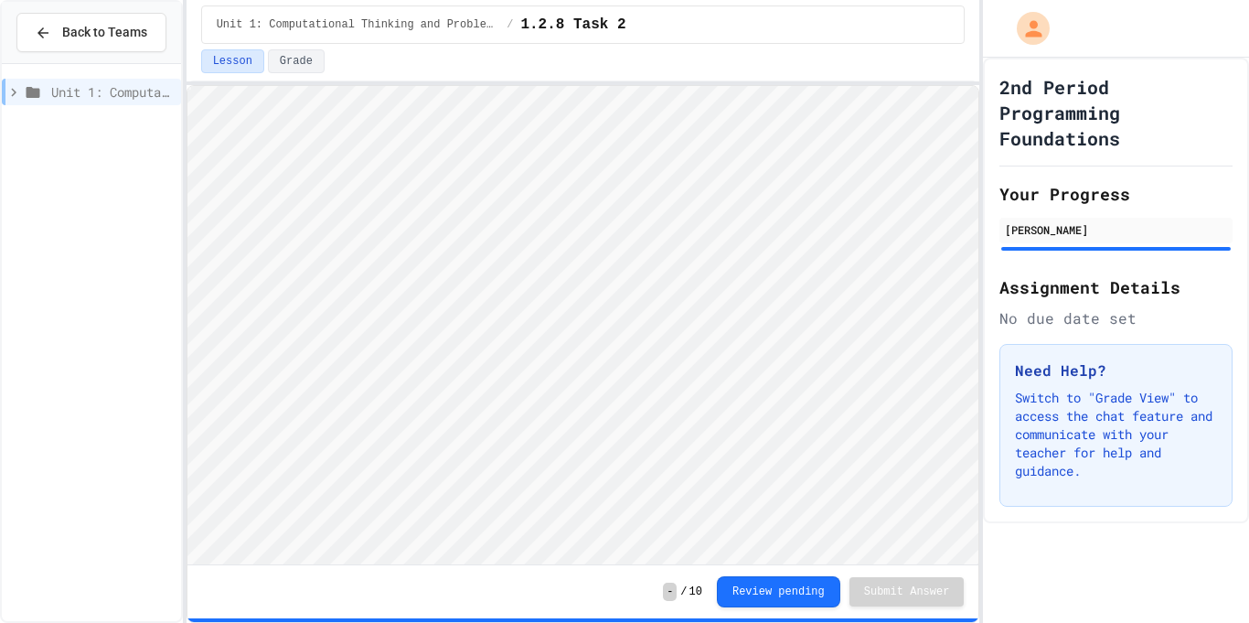
click at [86, 99] on span "Unit 1: Computational Thinking and Problem Solving" at bounding box center [112, 91] width 123 height 19
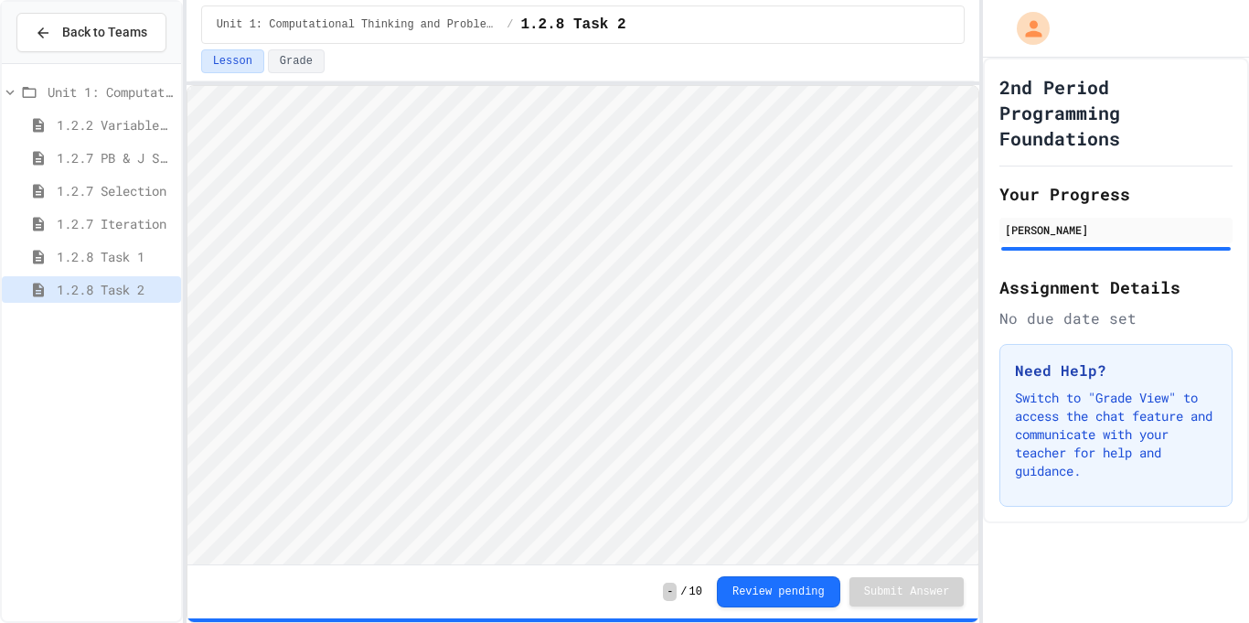
click at [80, 119] on span "1.2.2 Variable Types" at bounding box center [115, 124] width 117 height 19
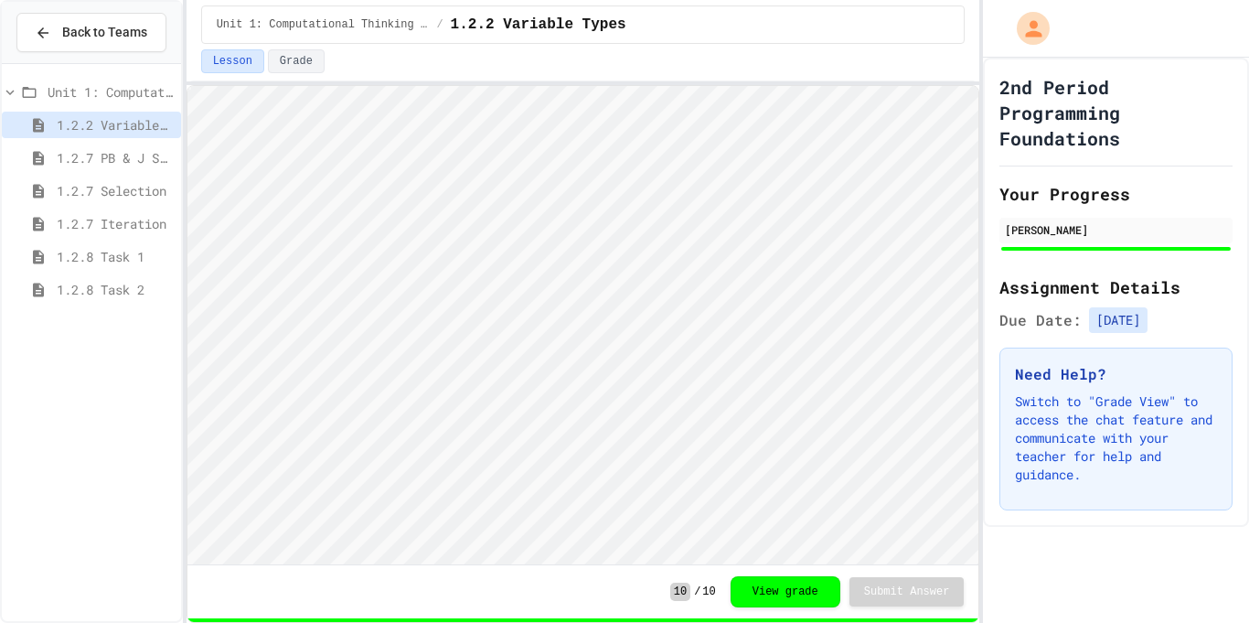
click at [146, 148] on span "1.2.7 PB & J Sequencing" at bounding box center [115, 157] width 117 height 19
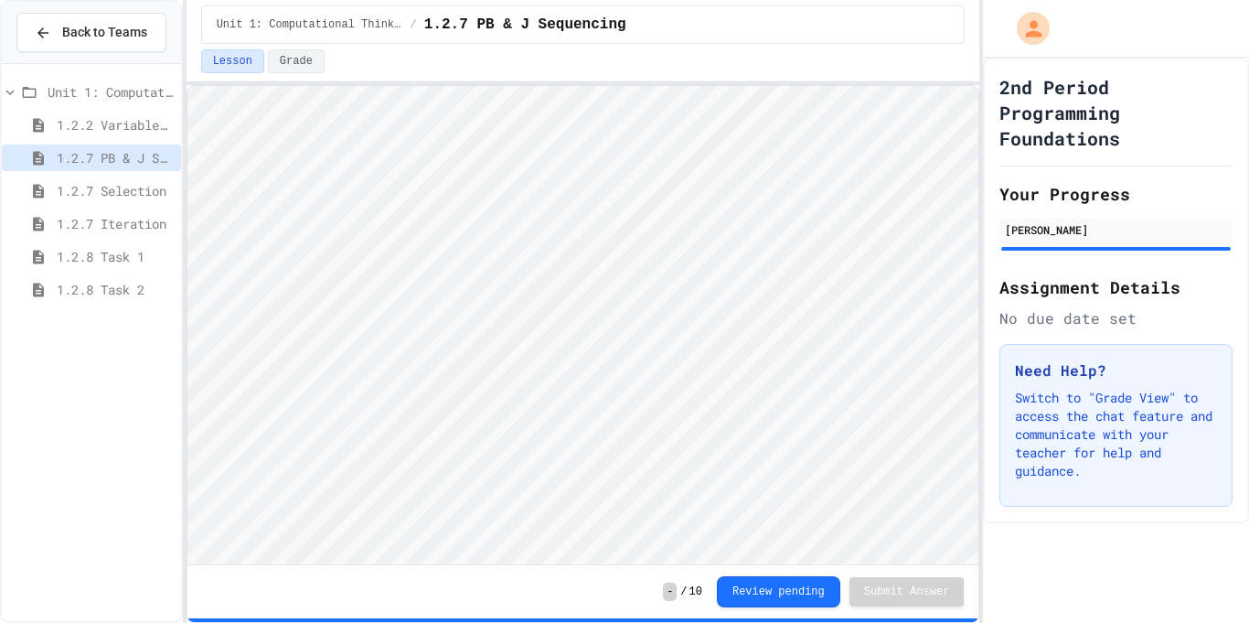
click at [128, 197] on span "1.2.7 Selection" at bounding box center [115, 190] width 117 height 19
click at [128, 231] on span "1.2.7 Iteration" at bounding box center [115, 223] width 117 height 19
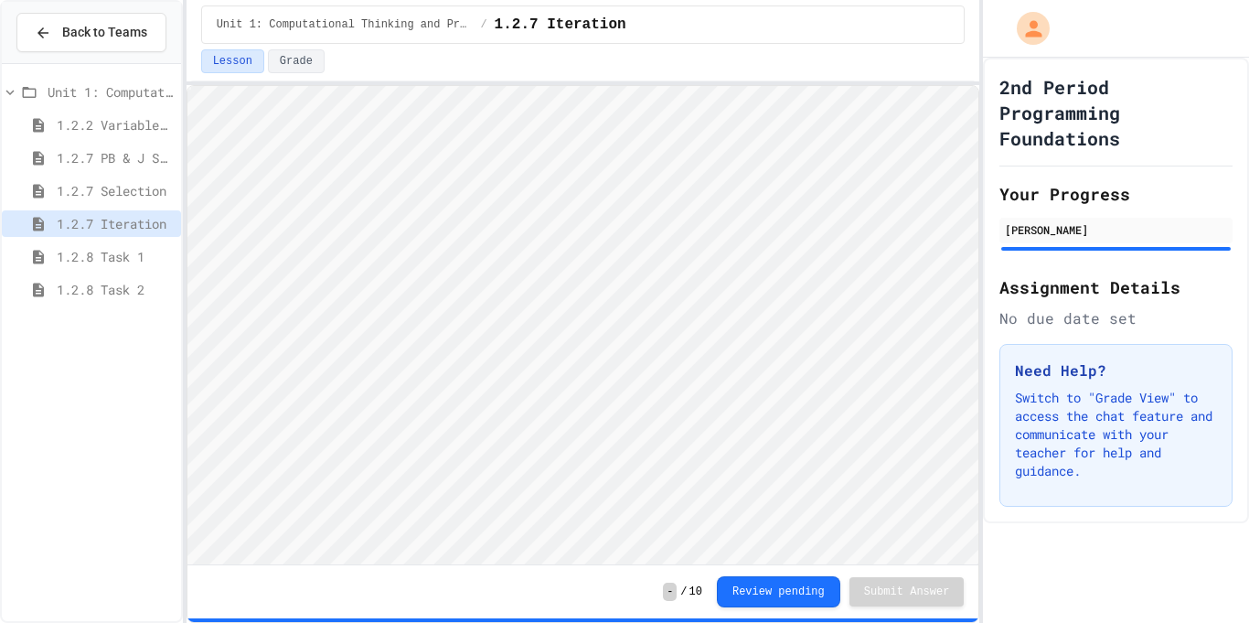
click at [123, 185] on span "1.2.7 Selection" at bounding box center [115, 190] width 117 height 19
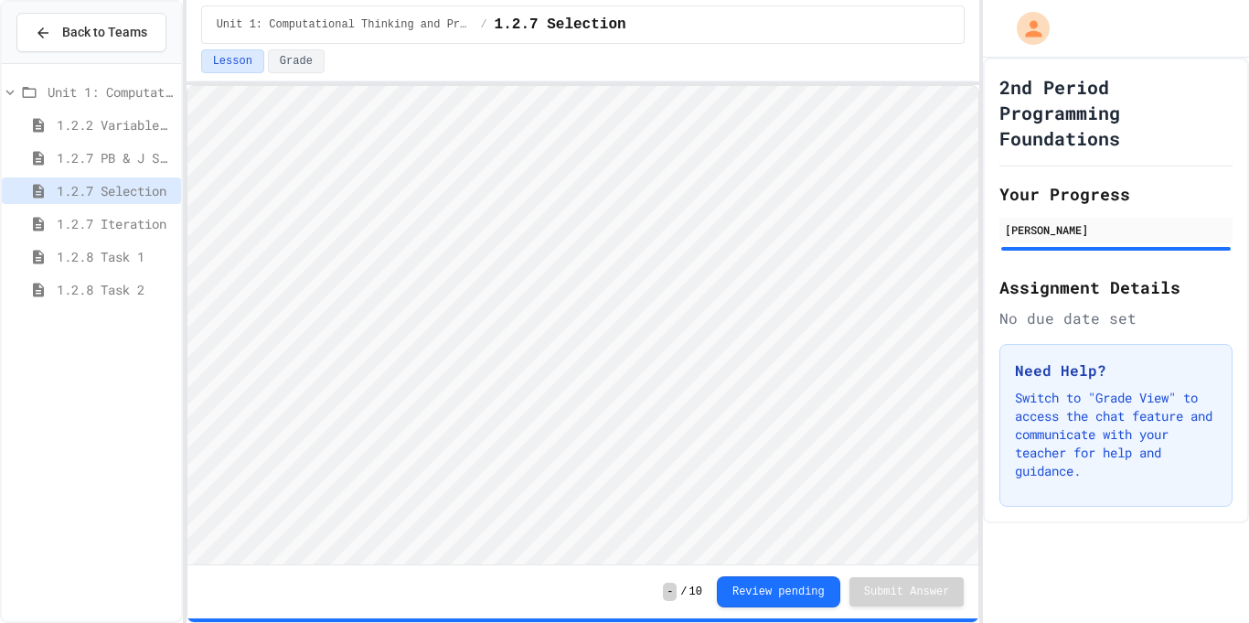
click at [133, 161] on span "1.2.7 PB & J Sequencing" at bounding box center [115, 157] width 117 height 19
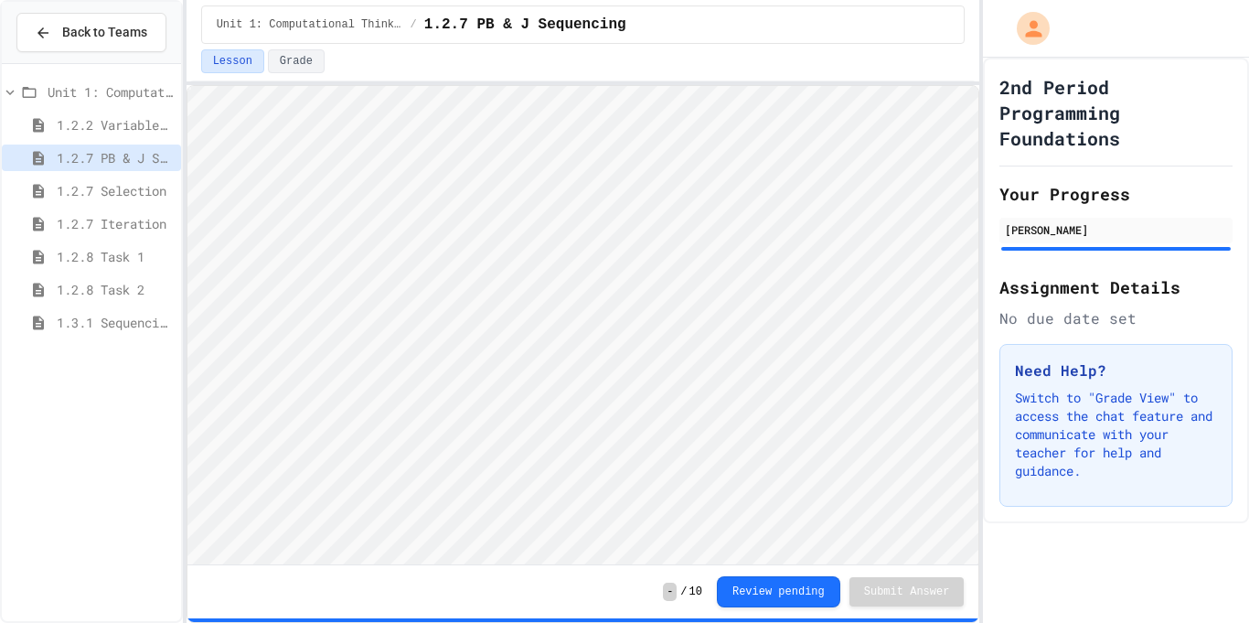
click at [146, 195] on span "1.2.7 Selection" at bounding box center [115, 190] width 117 height 19
click at [111, 322] on span "1.3.1 Sequencing Patterns/Trends" at bounding box center [115, 322] width 117 height 19
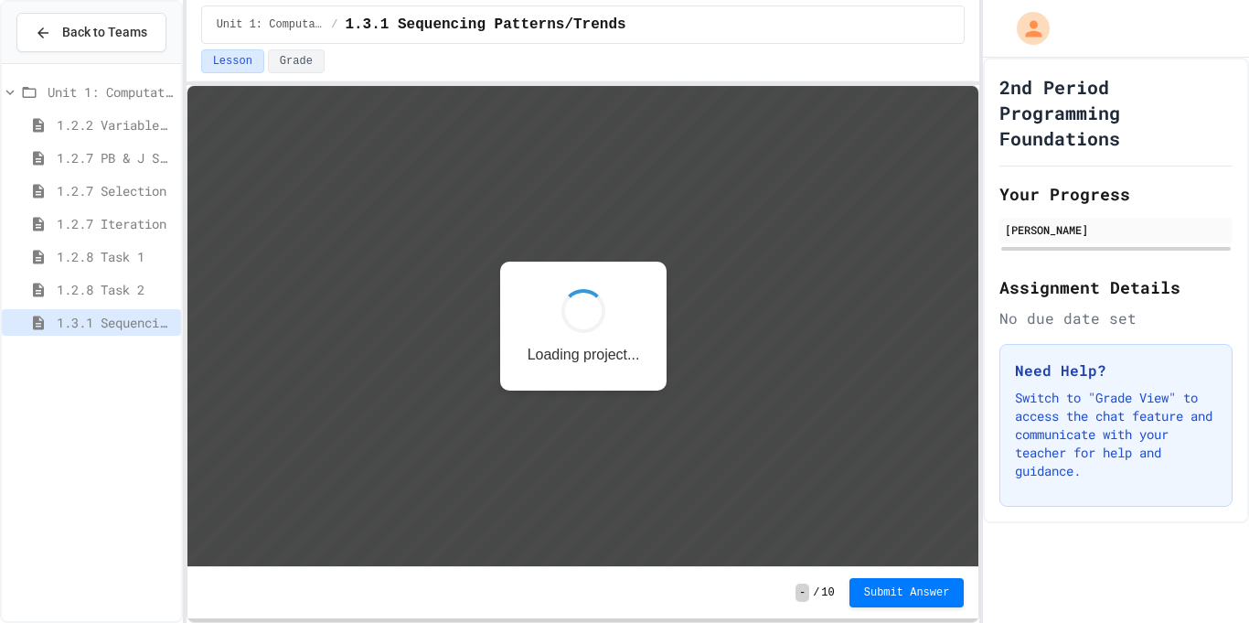
scroll to position [2, 0]
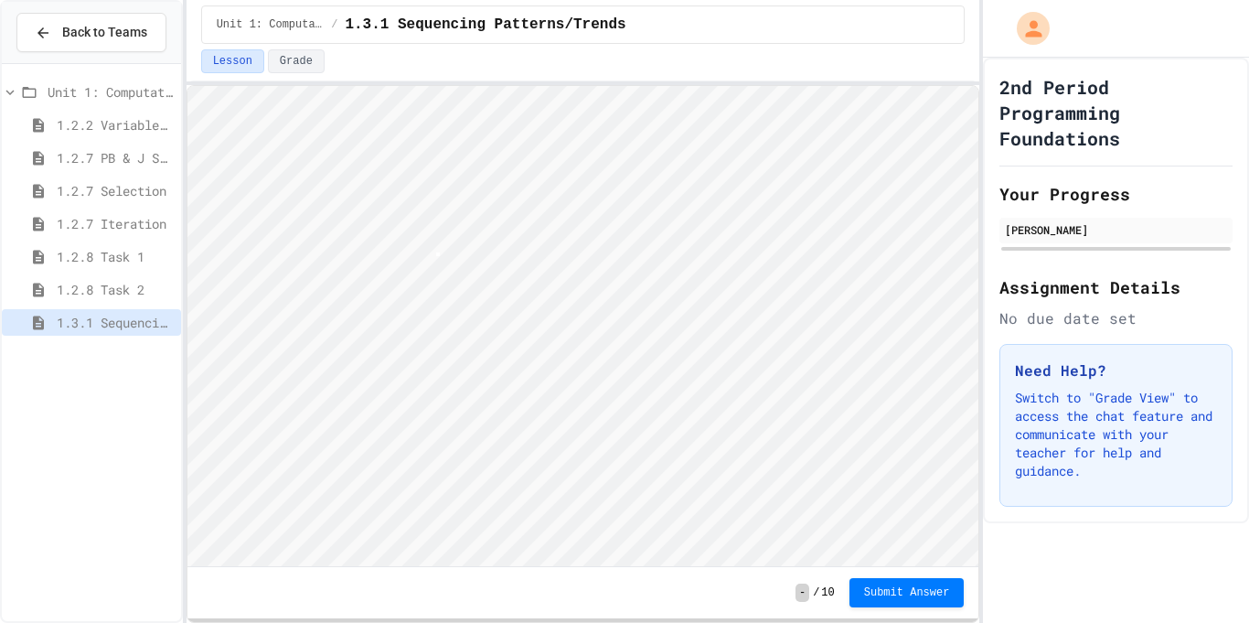
type textarea "**"
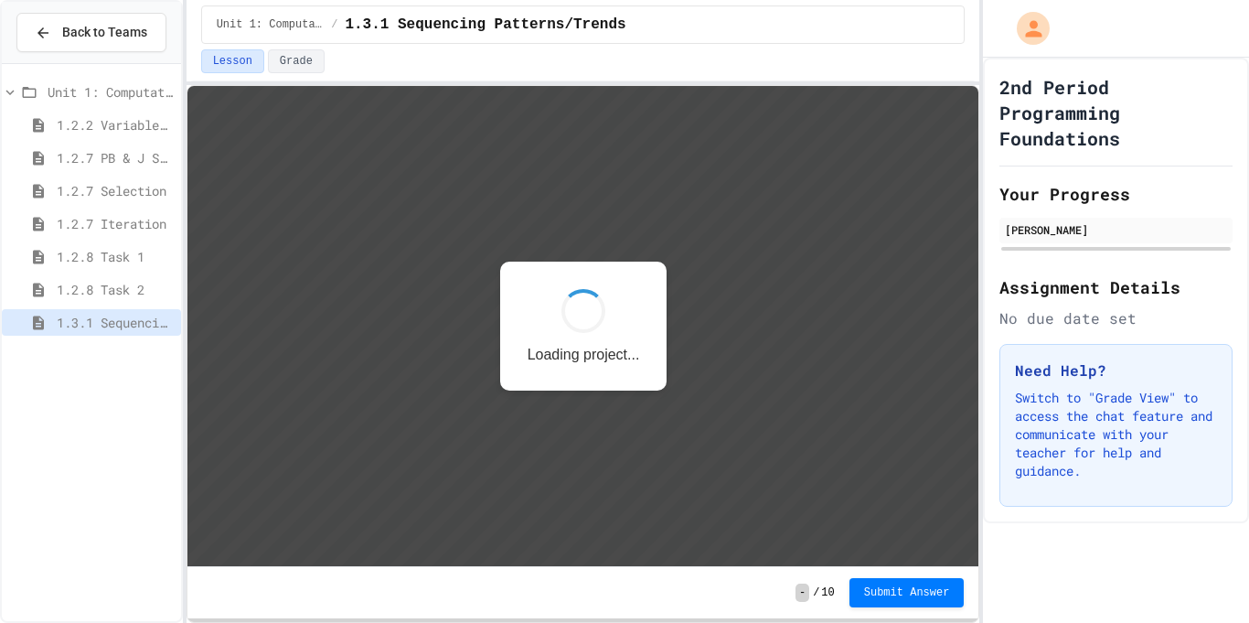
scroll to position [2, 0]
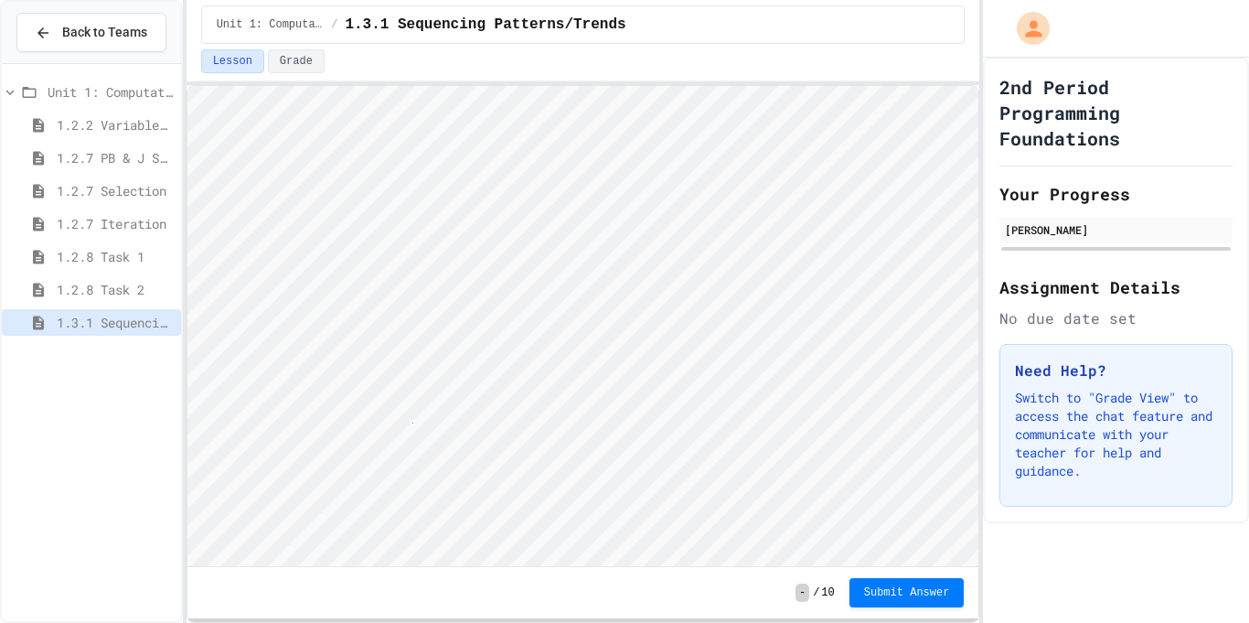
type textarea "*"
click at [883, 586] on span "Submit Answer" at bounding box center [907, 590] width 86 height 15
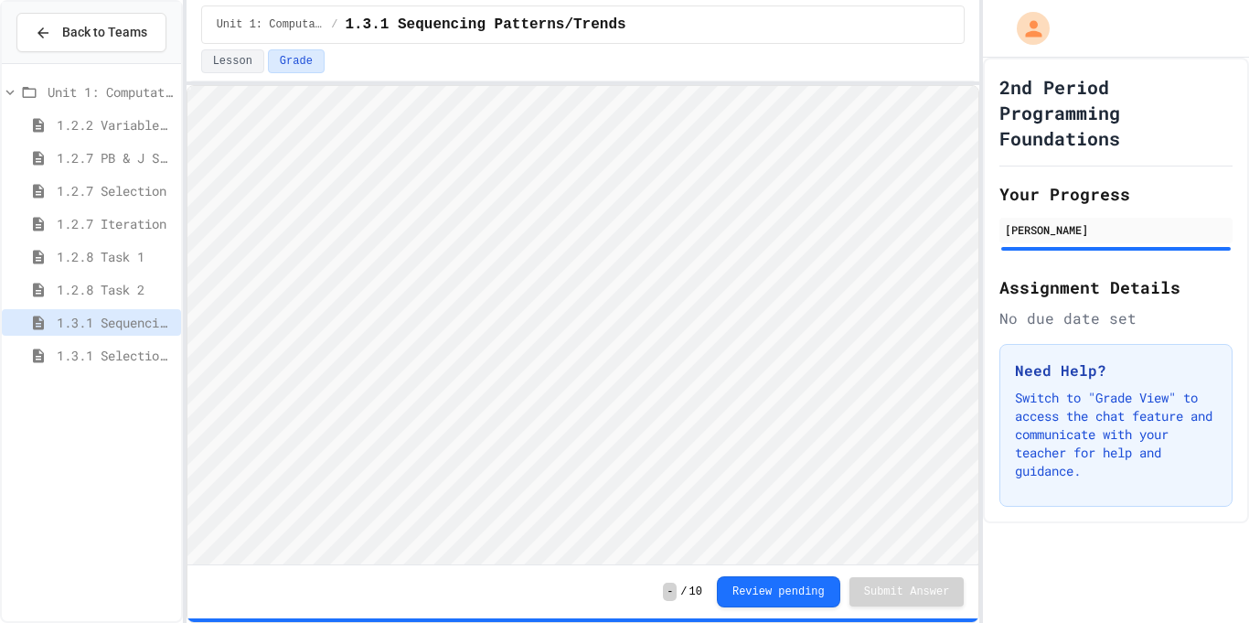
click at [112, 344] on div "1.3.1 Selection Patterns/Trends" at bounding box center [91, 355] width 179 height 27
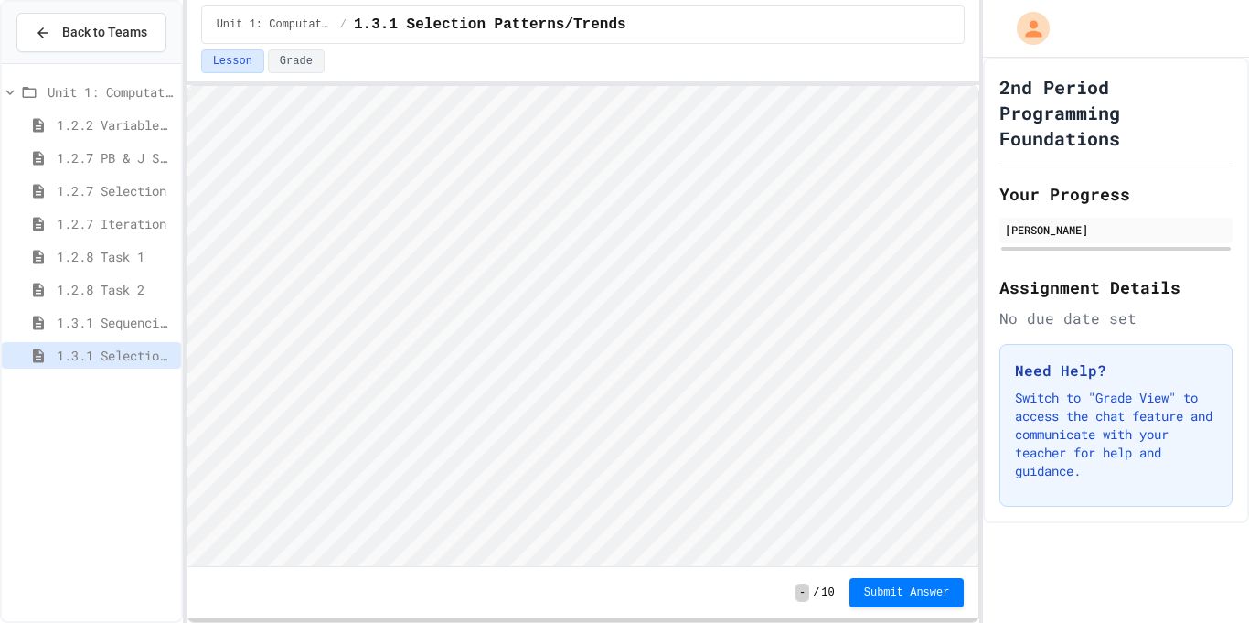
scroll to position [2, 0]
click at [893, 594] on span "Submit Answer" at bounding box center [907, 590] width 86 height 15
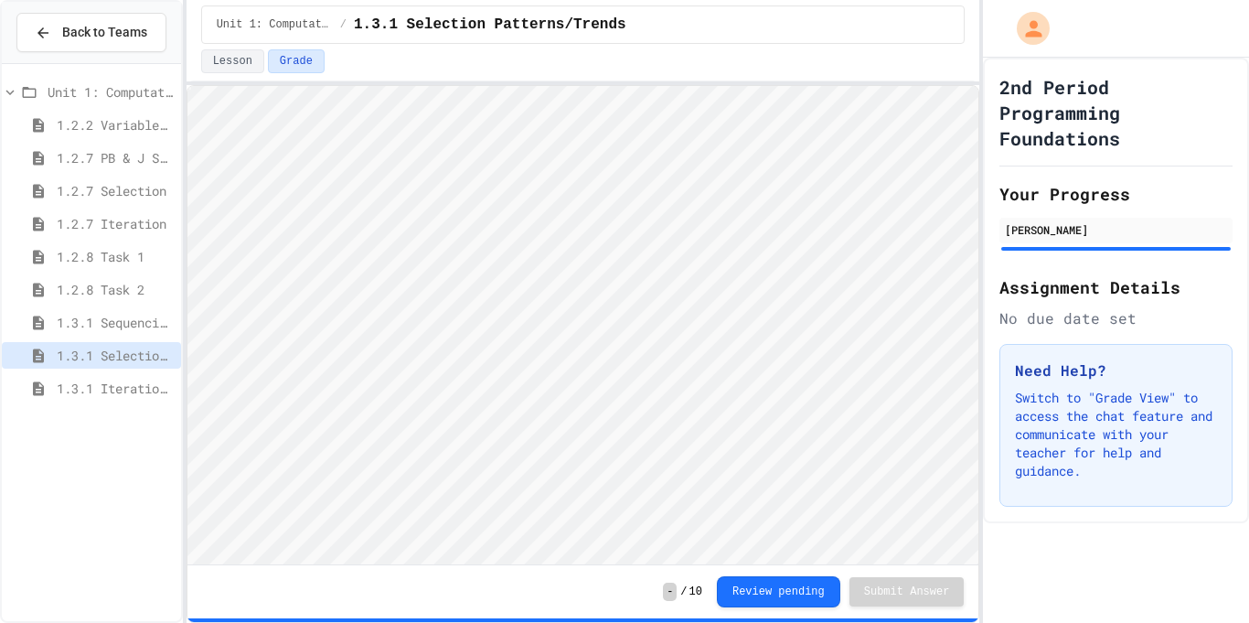
click at [119, 381] on span "1.3.1 Iteration Patterns/Trends" at bounding box center [115, 388] width 117 height 19
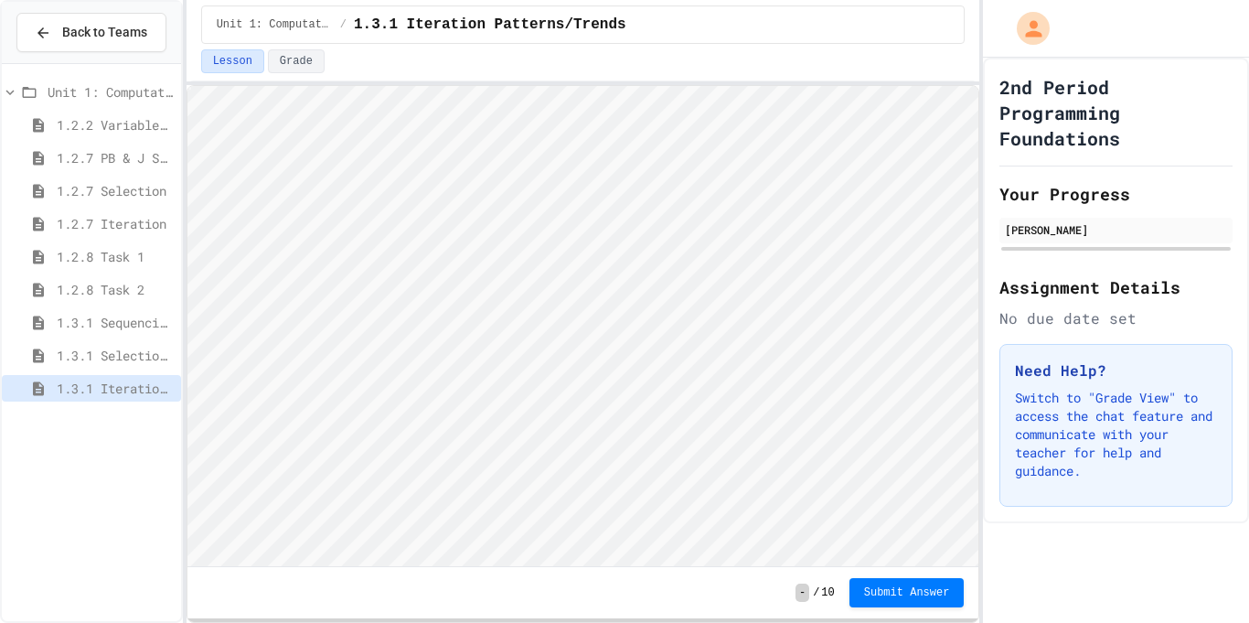
scroll to position [2, 0]
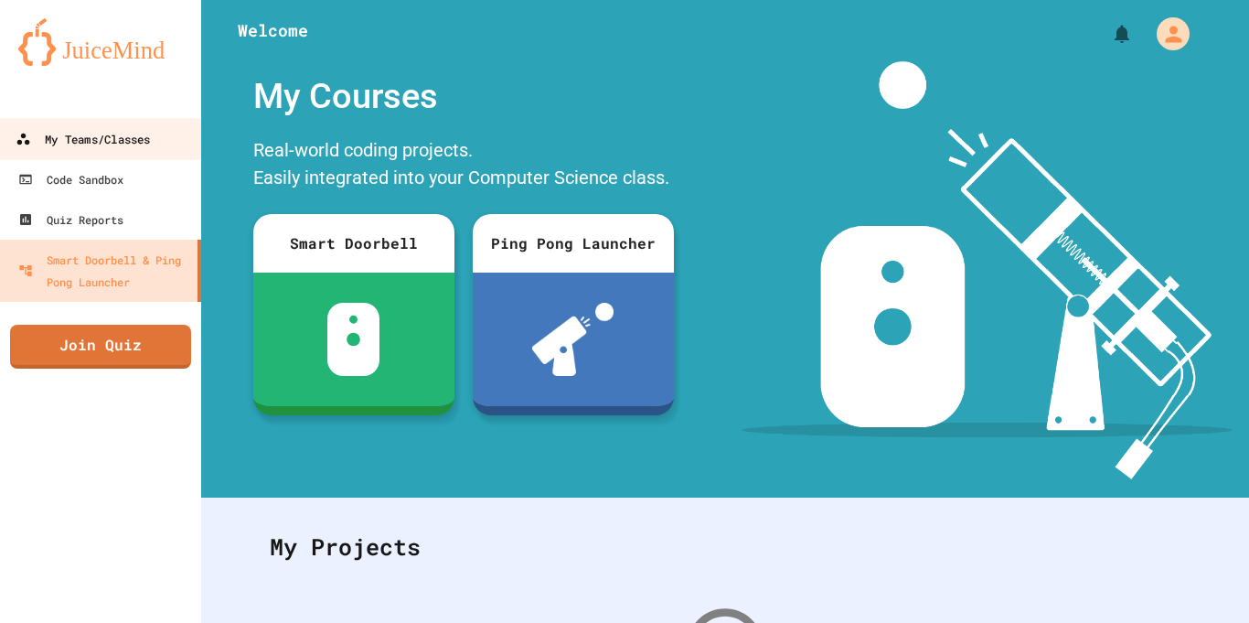
click at [133, 148] on div "My Teams/Classes" at bounding box center [83, 139] width 134 height 23
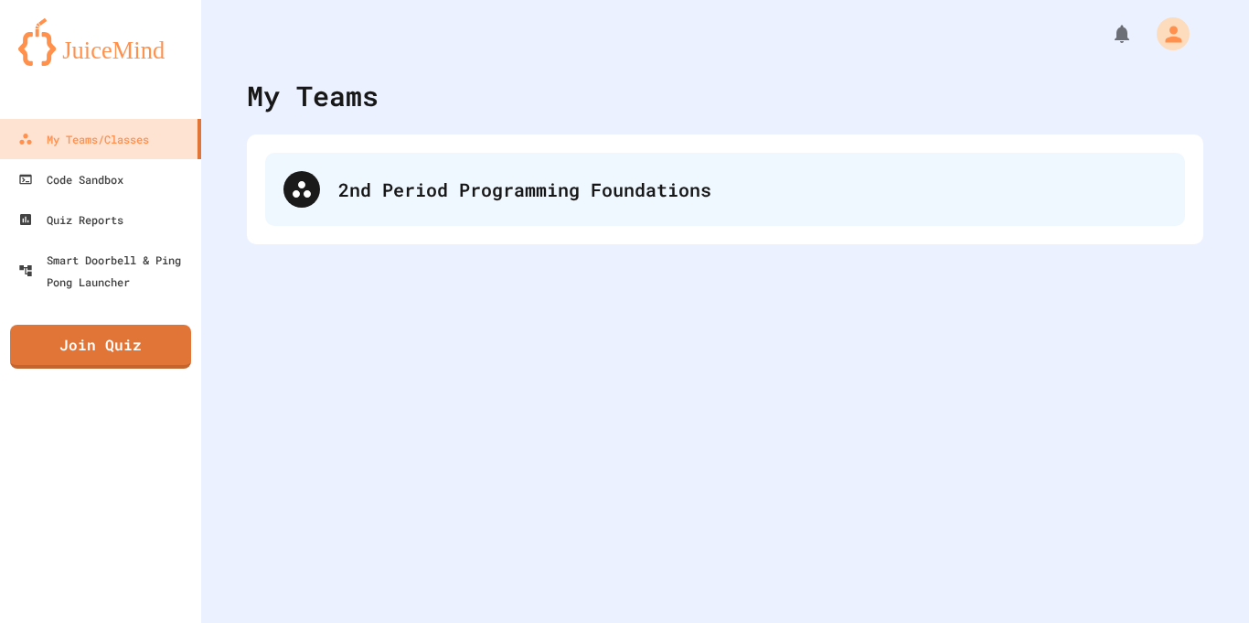
click at [777, 224] on div "2nd Period Programming Foundations" at bounding box center [725, 189] width 920 height 73
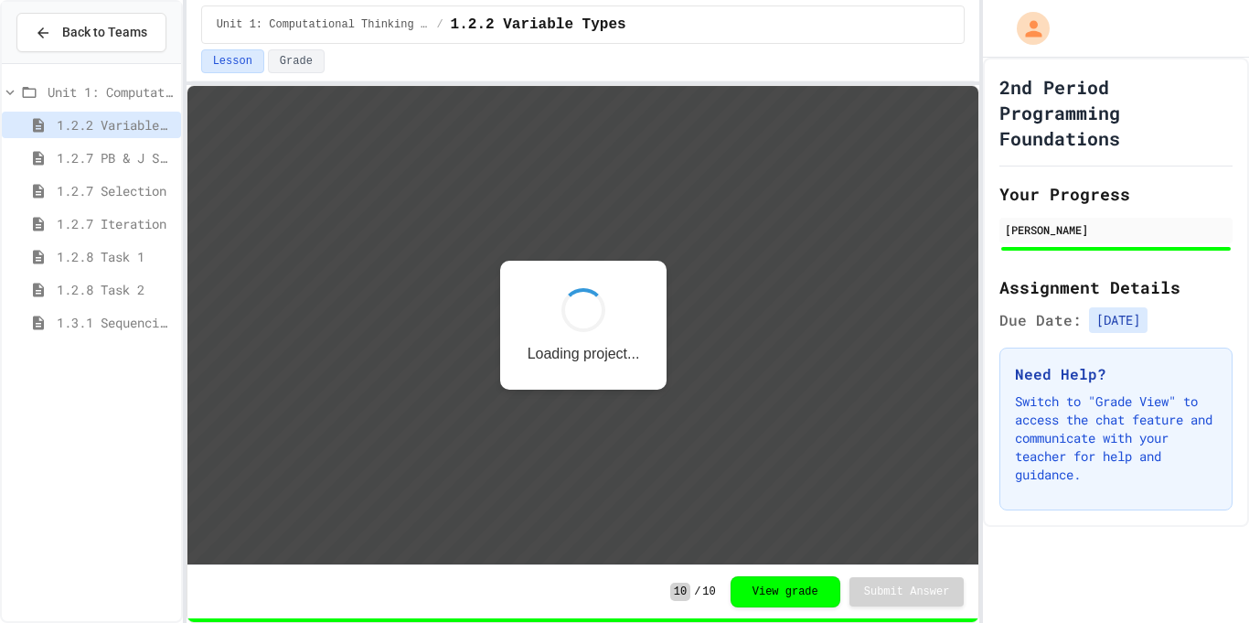
scroll to position [2, 0]
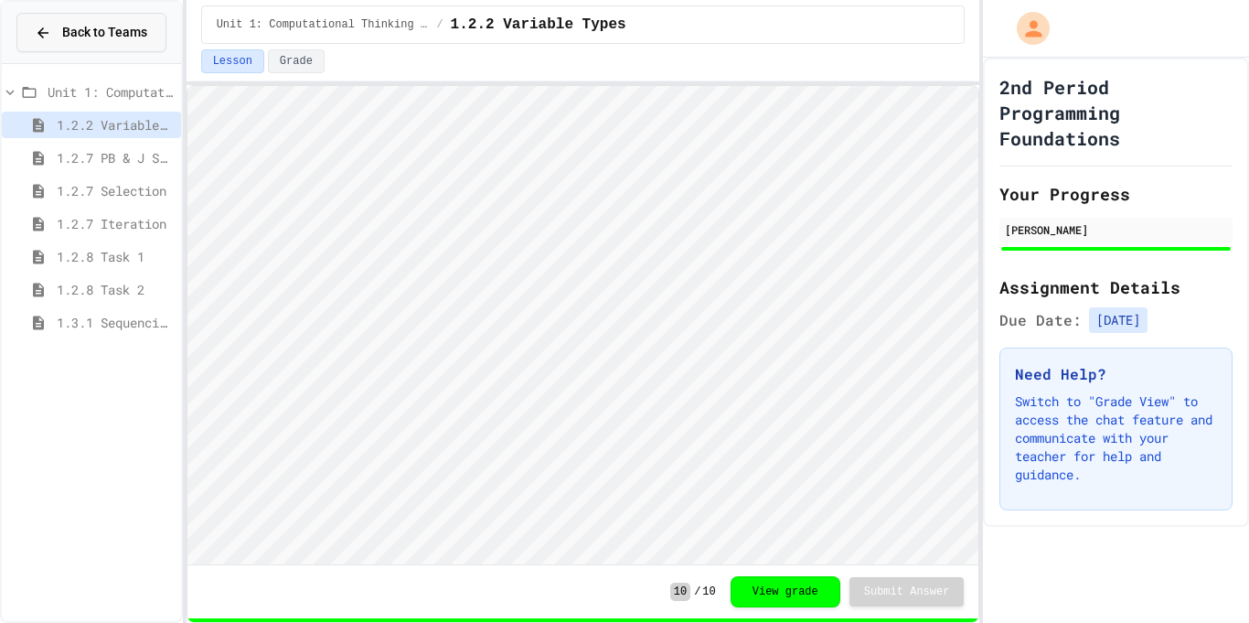
click at [124, 36] on span "Back to Teams" at bounding box center [104, 32] width 85 height 19
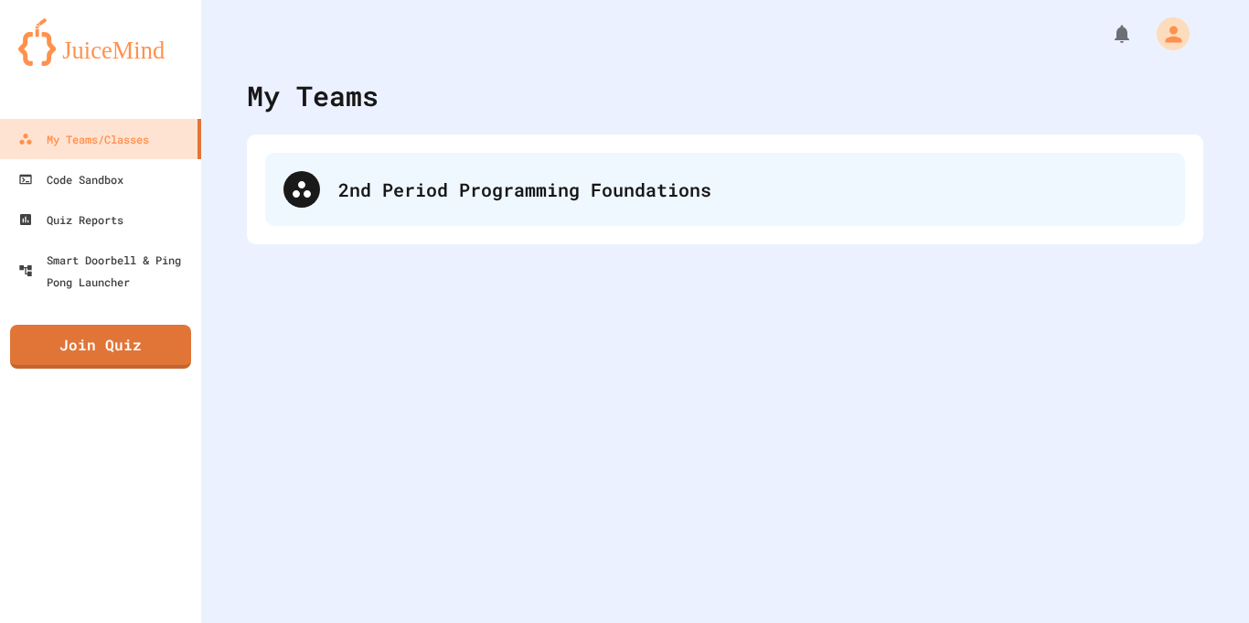
click at [521, 188] on div "2nd Period Programming Foundations" at bounding box center [752, 189] width 828 height 27
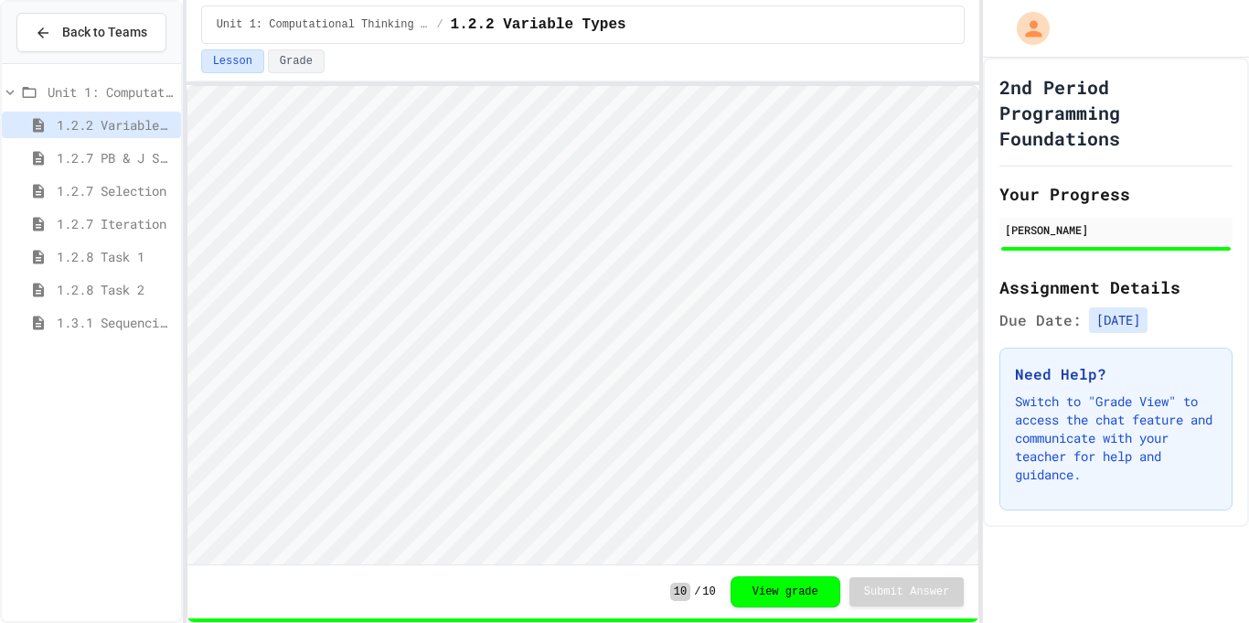
click at [123, 325] on span "1.3.1 Sequencing Patterns/Trends" at bounding box center [115, 322] width 117 height 19
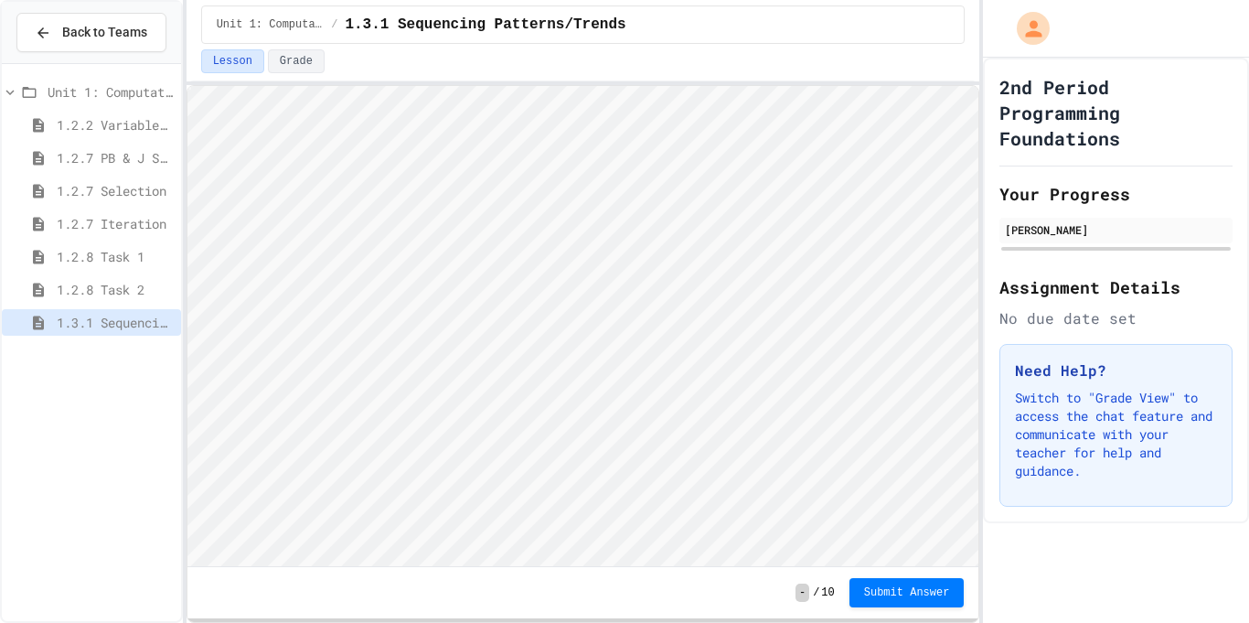
scroll to position [2, 0]
click at [187, 86] on html "Loading project... ! Error Loading Project There was an error loading the proje…" at bounding box center [583, 86] width 792 height 0
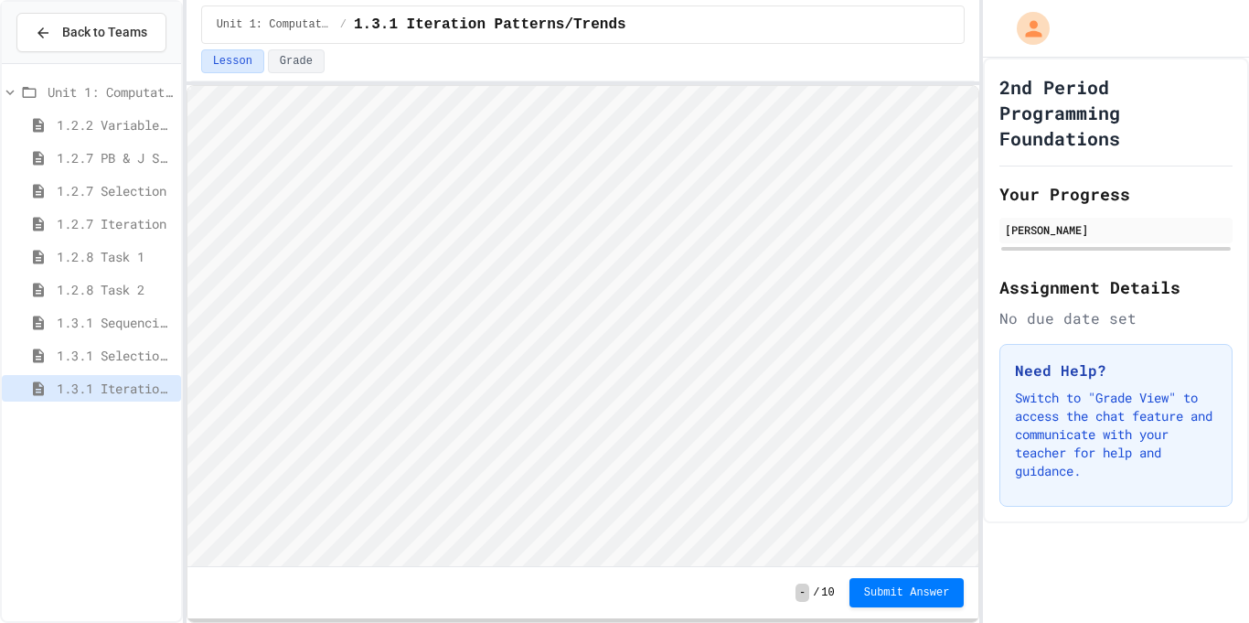
scroll to position [2, 0]
click at [928, 591] on span "Submit Answer" at bounding box center [907, 590] width 86 height 15
